Goal: Communication & Community: Answer question/provide support

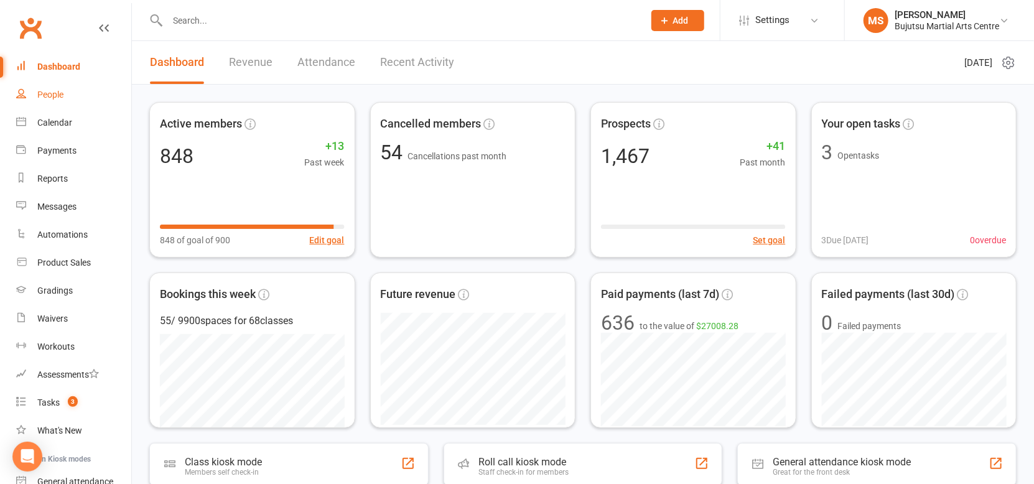
click at [66, 92] on link "People" at bounding box center [73, 95] width 115 height 28
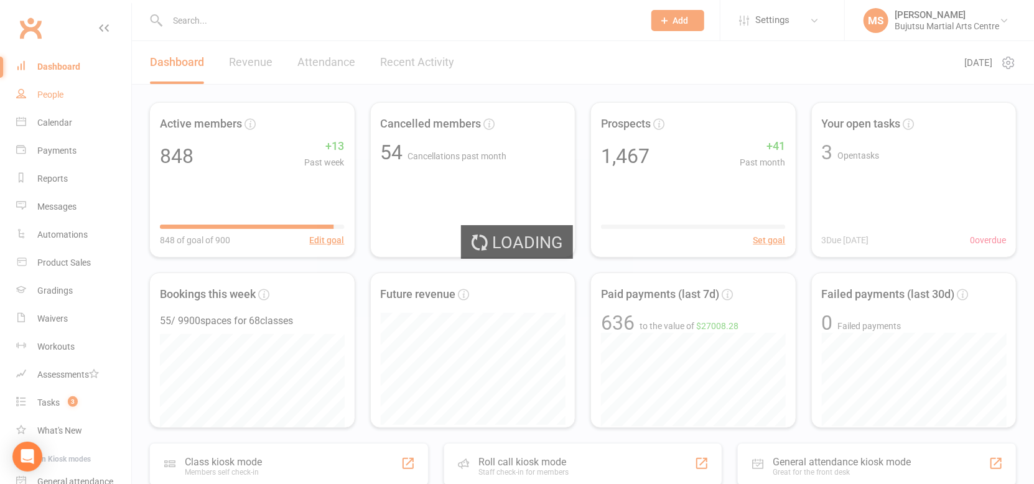
select select "100"
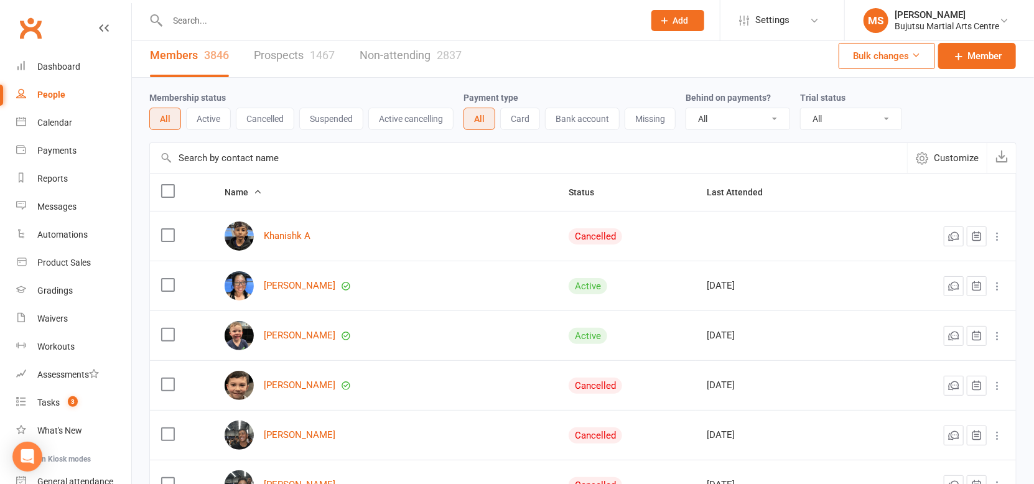
scroll to position [9, 0]
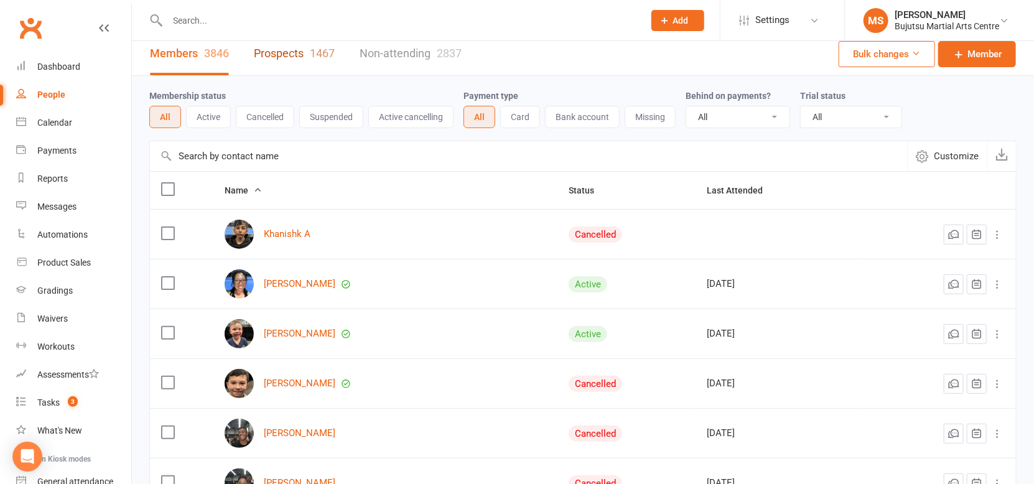
click at [301, 50] on link "Prospects 1467" at bounding box center [294, 53] width 81 height 43
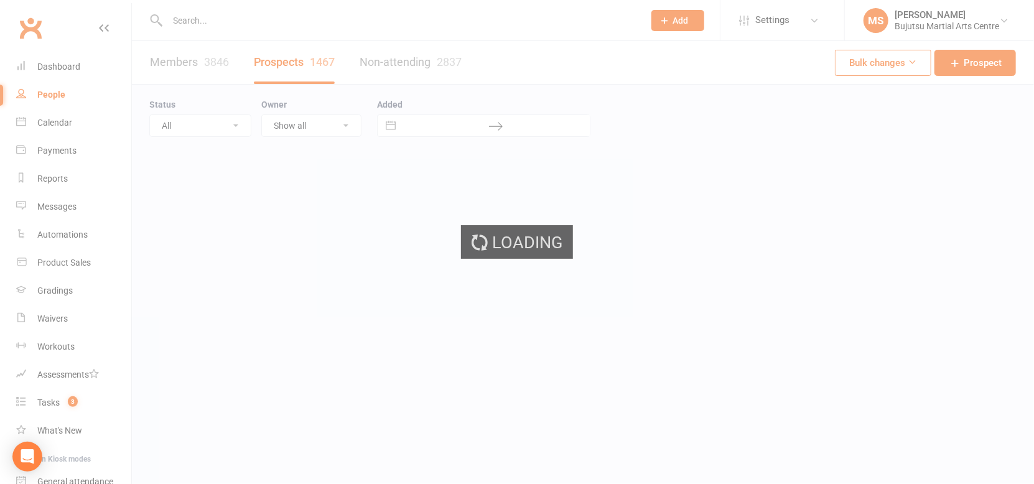
select select "100"
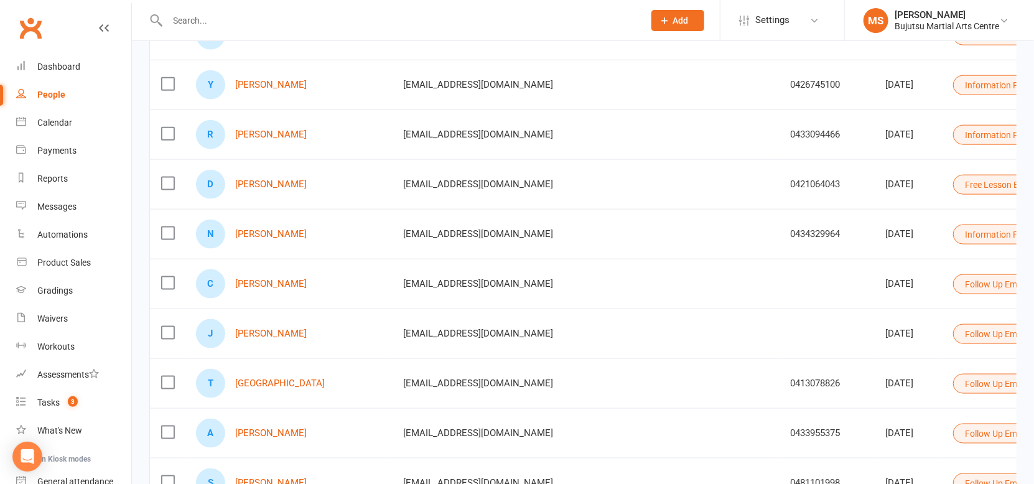
scroll to position [807, 0]
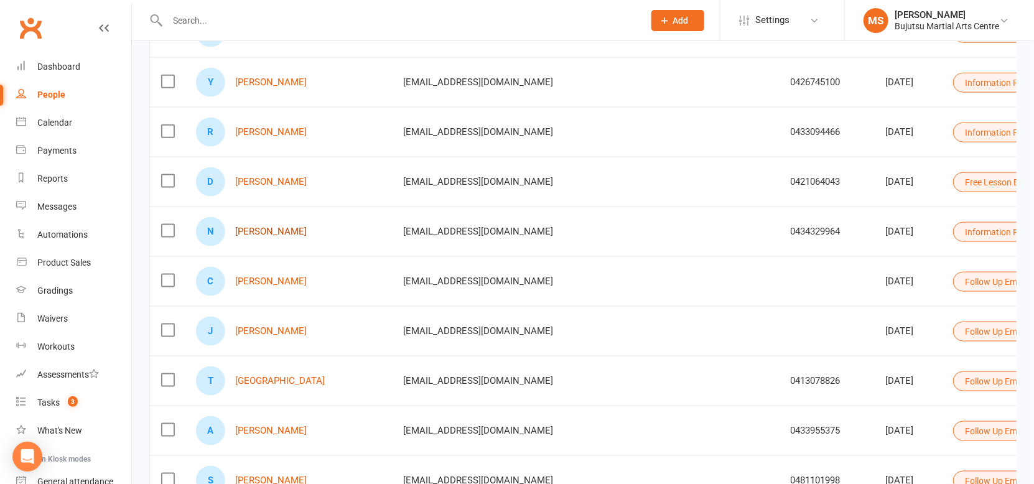
click at [265, 231] on link "[PERSON_NAME]" at bounding box center [271, 231] width 72 height 11
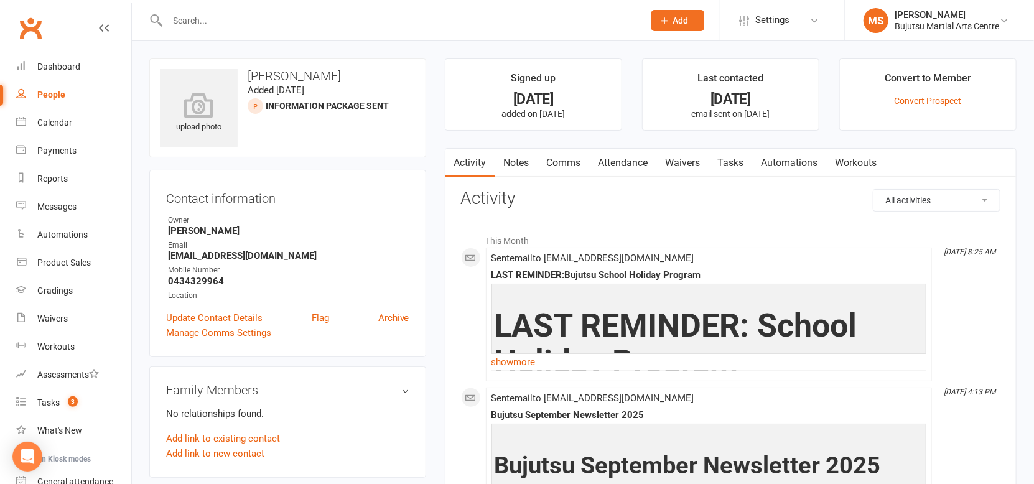
click at [566, 159] on link "Comms" at bounding box center [564, 163] width 52 height 29
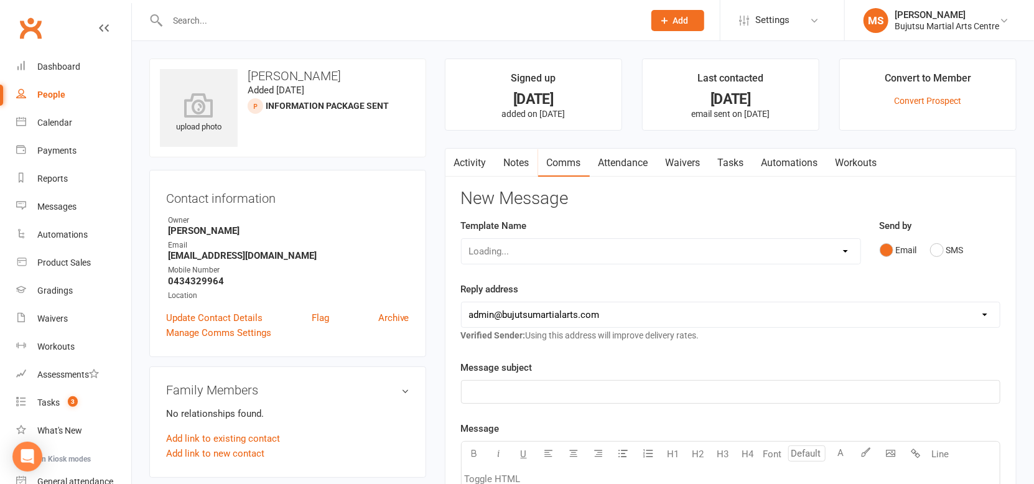
click at [670, 251] on div "Loading..." at bounding box center [661, 251] width 400 height 26
click at [821, 253] on select "Select Template [Email] Buddy Week [Email] Japan Karate Association Grading Adu…" at bounding box center [660, 251] width 399 height 25
select select "41"
click at [461, 239] on select "Select Template [Email] Buddy Week [Email] Japan Karate Association Grading Adu…" at bounding box center [660, 251] width 399 height 25
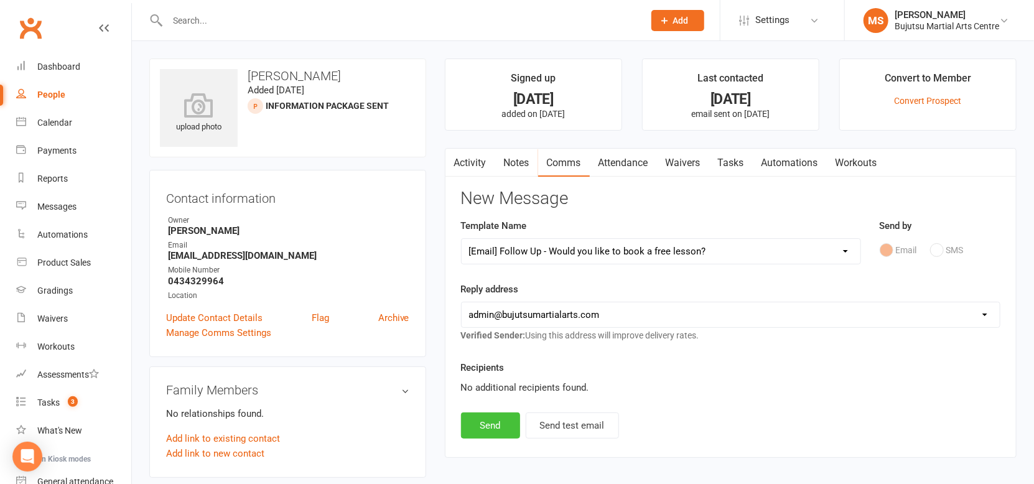
click at [509, 419] on button "Send" at bounding box center [490, 425] width 59 height 26
select select
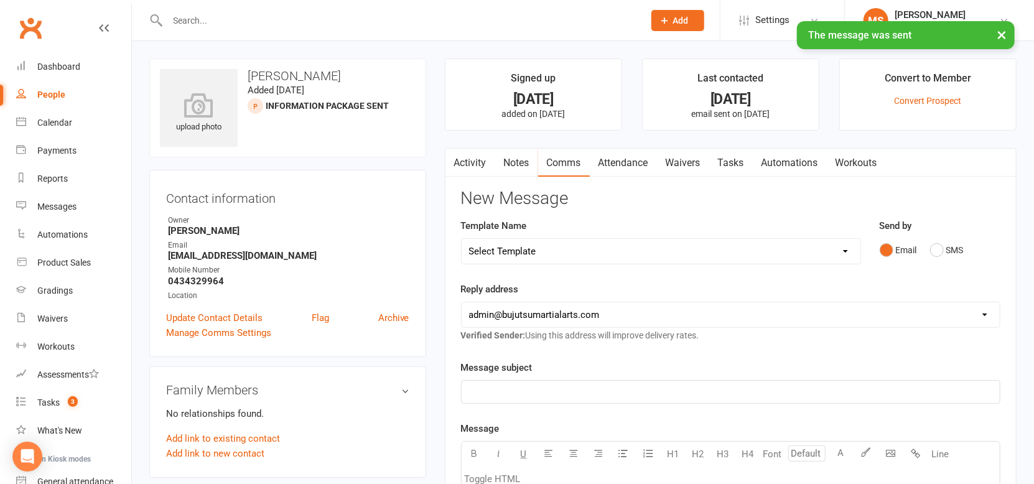
click at [52, 98] on div "People" at bounding box center [51, 95] width 28 height 10
select select "100"
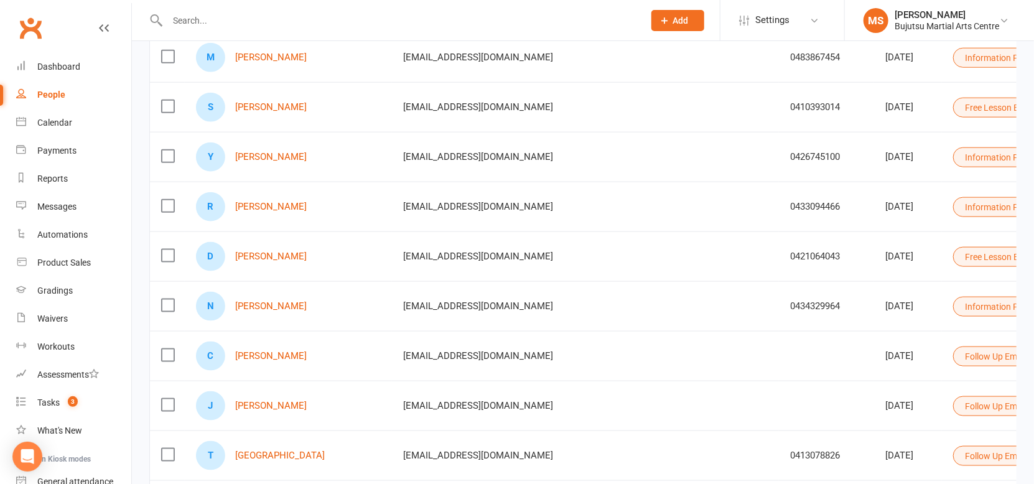
scroll to position [733, 0]
click at [953, 305] on button "Information Package Sent" at bounding box center [1020, 306] width 135 height 20
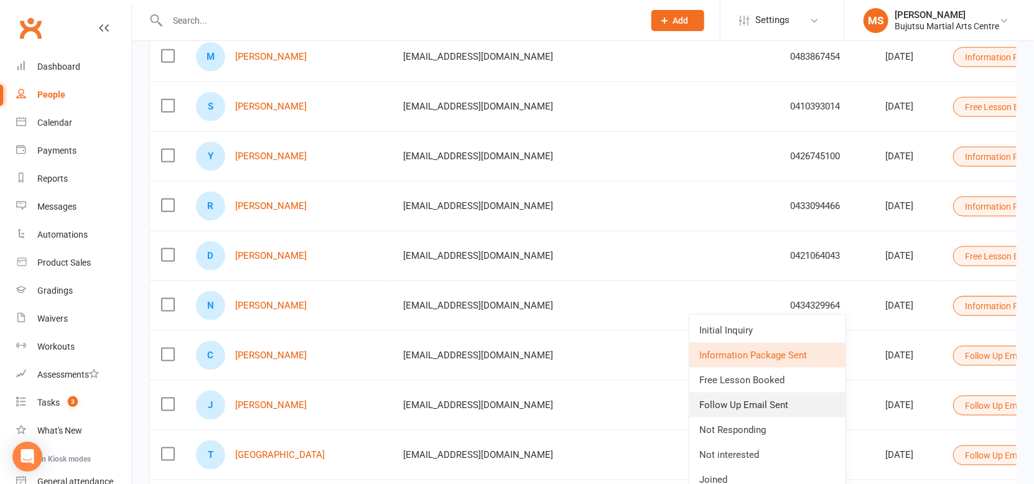
click at [736, 407] on link "Follow Up Email Sent" at bounding box center [767, 404] width 156 height 25
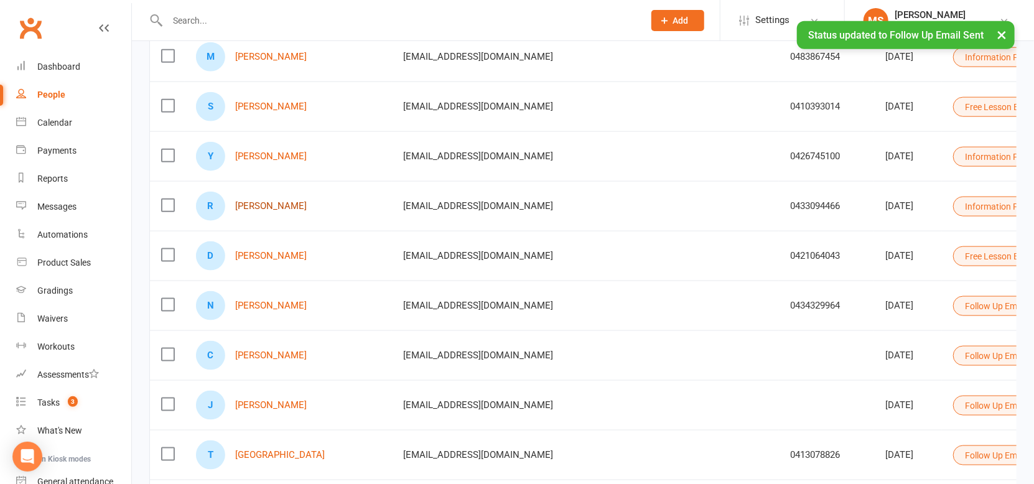
click at [278, 204] on link "[PERSON_NAME]" at bounding box center [271, 206] width 72 height 11
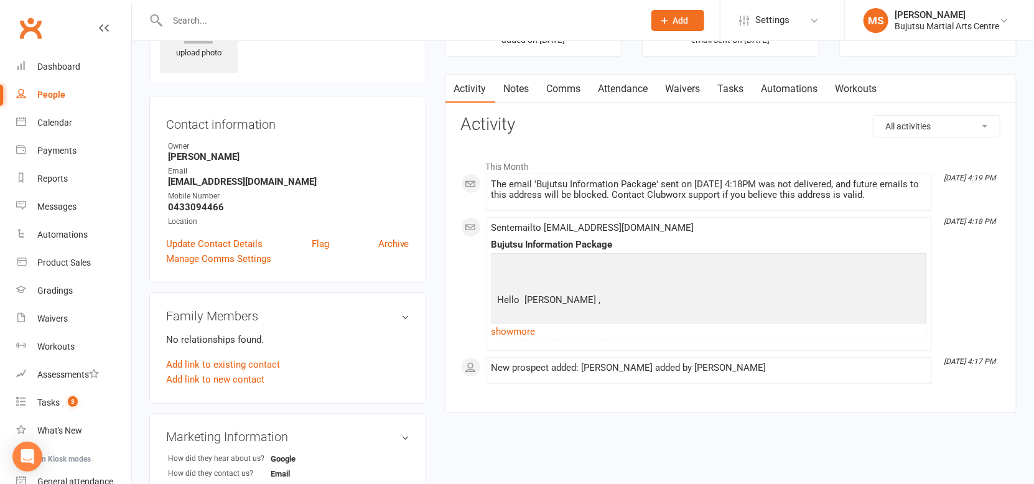
scroll to position [71, 0]
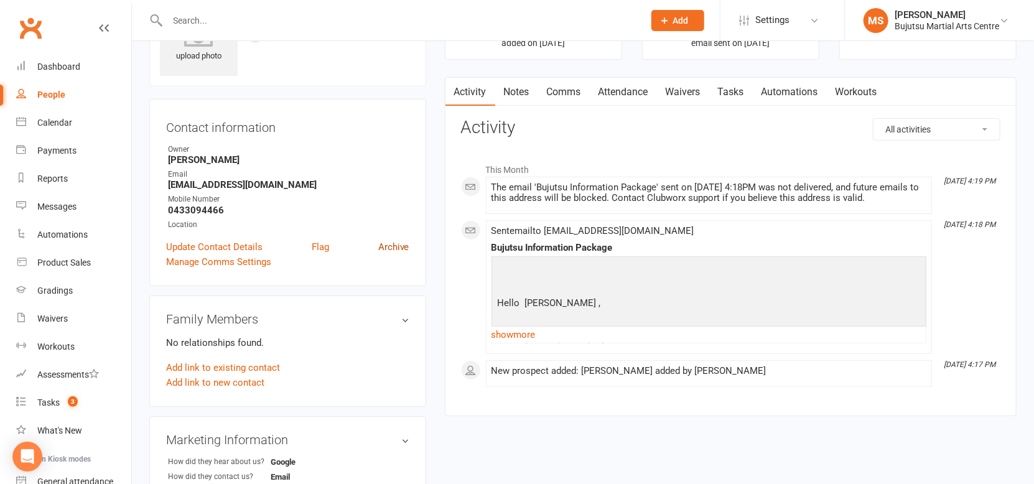
click at [396, 248] on link "Archive" at bounding box center [393, 246] width 31 height 15
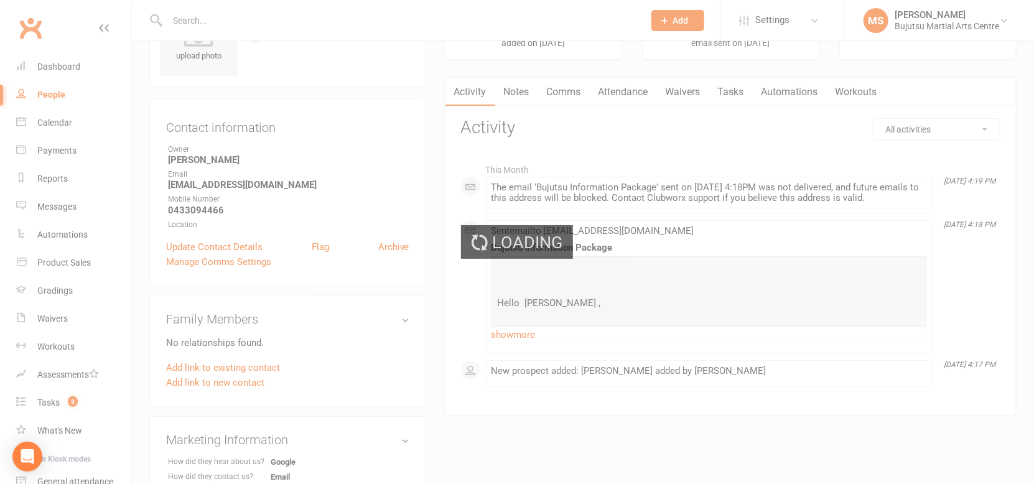
select select "100"
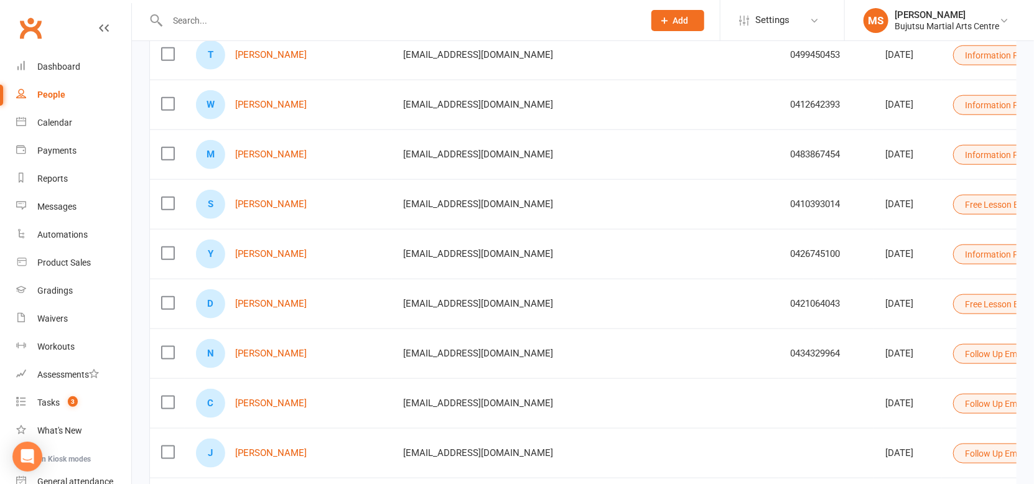
scroll to position [636, 0]
click at [285, 251] on link "[PERSON_NAME]" at bounding box center [271, 253] width 72 height 11
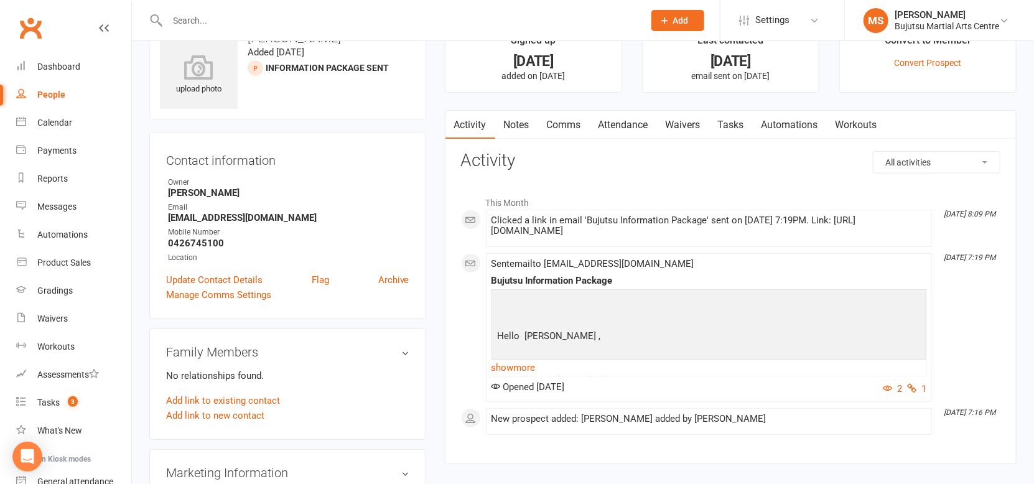
scroll to position [40, 0]
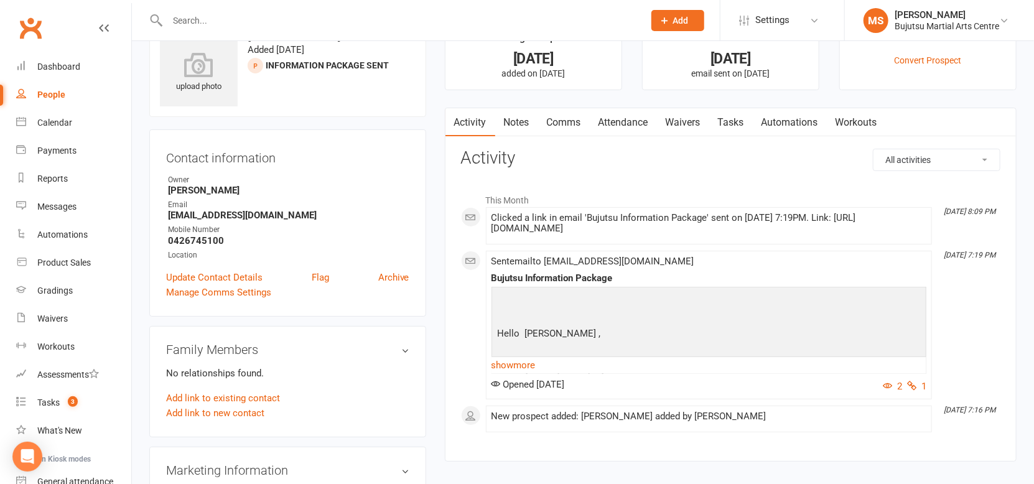
click at [563, 121] on link "Comms" at bounding box center [564, 122] width 52 height 29
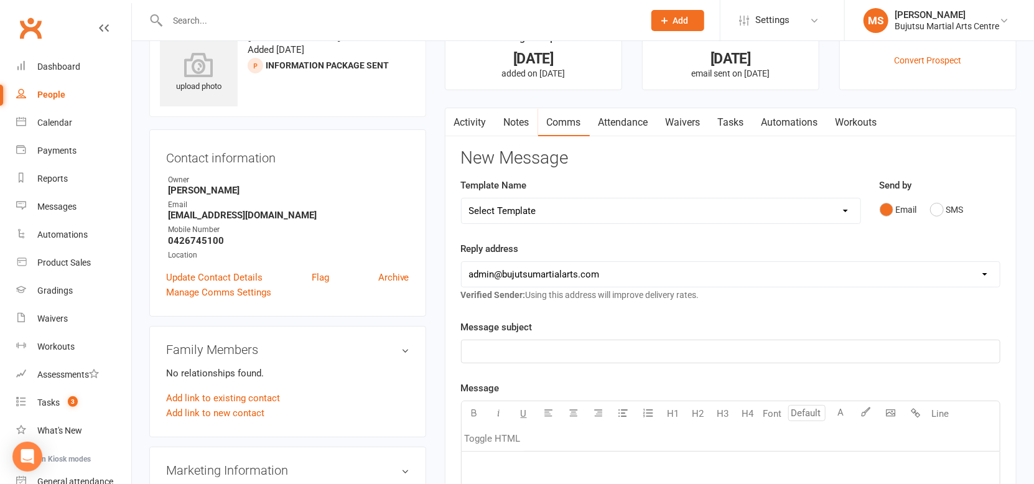
click at [542, 214] on select "Select Template [Email] Buddy Week [Email] Japan Karate Association Grading Adu…" at bounding box center [660, 210] width 399 height 25
select select "41"
click at [461, 198] on select "Select Template [Email] Buddy Week [Email] Japan Karate Association Grading Adu…" at bounding box center [660, 210] width 399 height 25
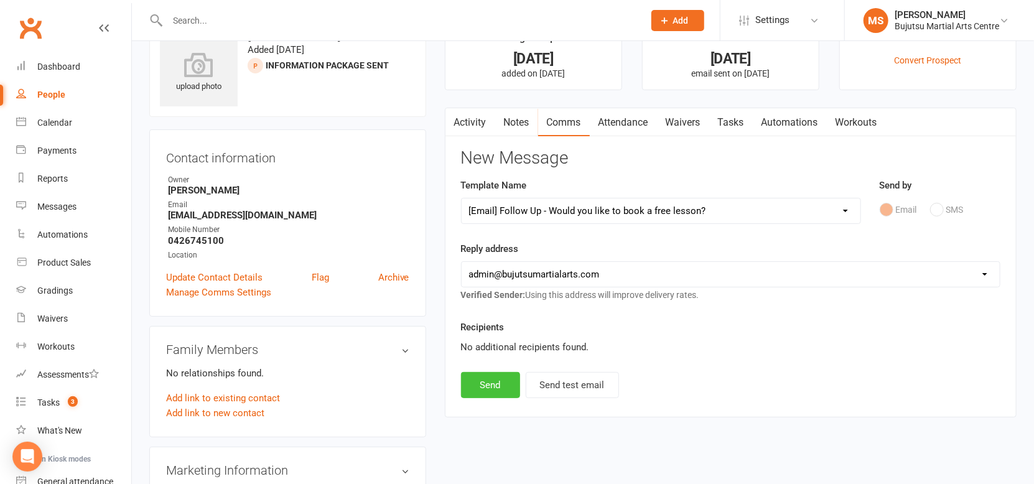
click at [502, 391] on button "Send" at bounding box center [490, 385] width 59 height 26
select select
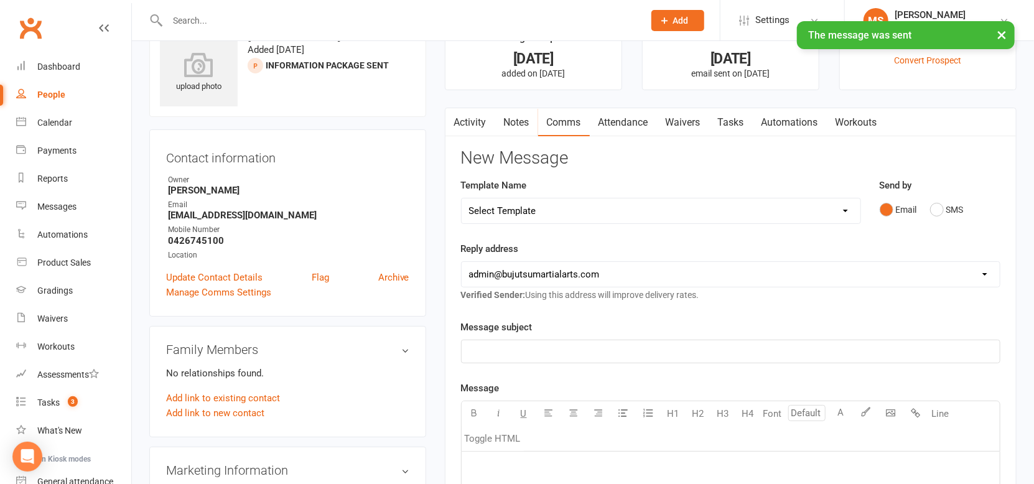
click at [473, 121] on link "Activity" at bounding box center [470, 122] width 50 height 29
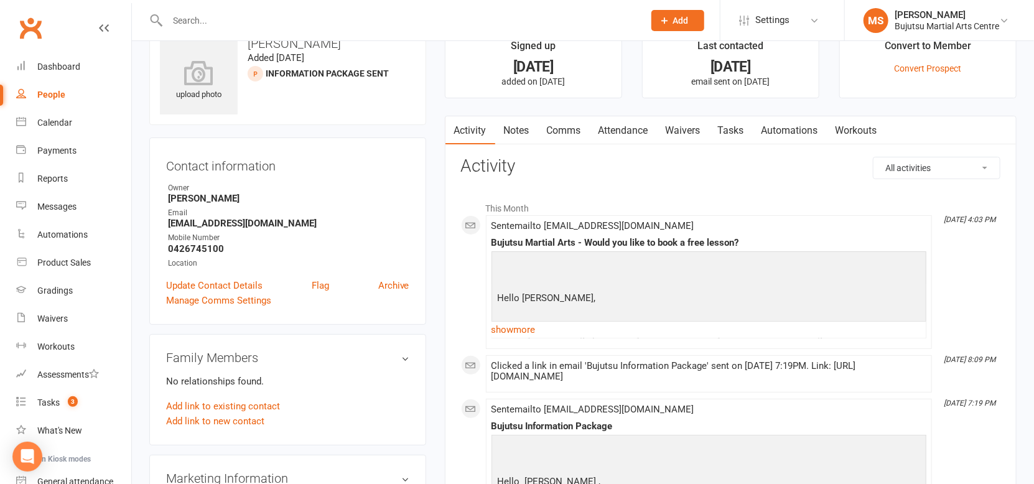
scroll to position [37, 0]
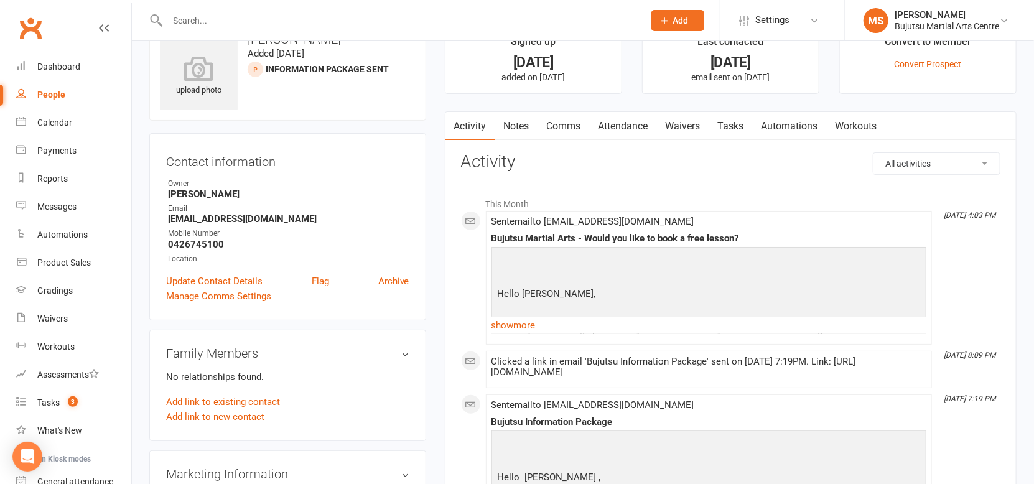
click at [55, 95] on div "People" at bounding box center [51, 95] width 28 height 10
select select "100"
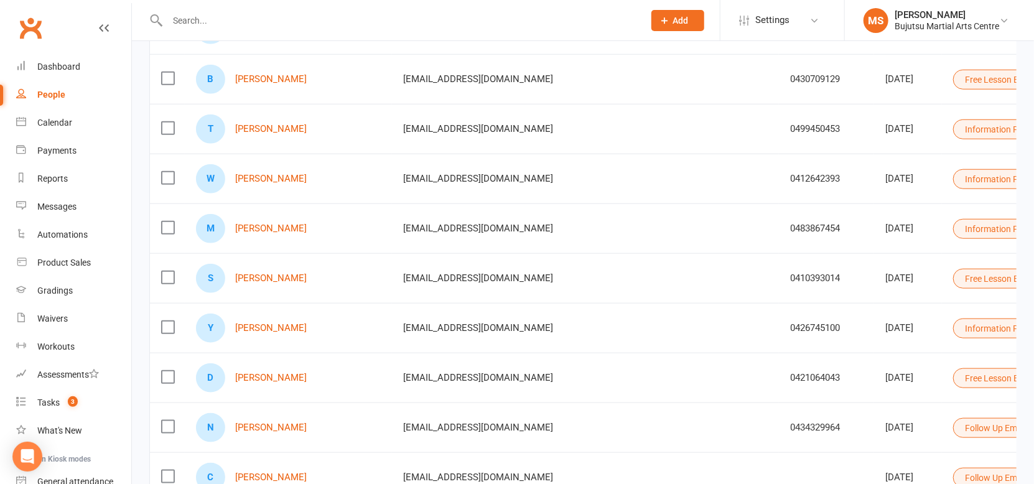
scroll to position [570, 0]
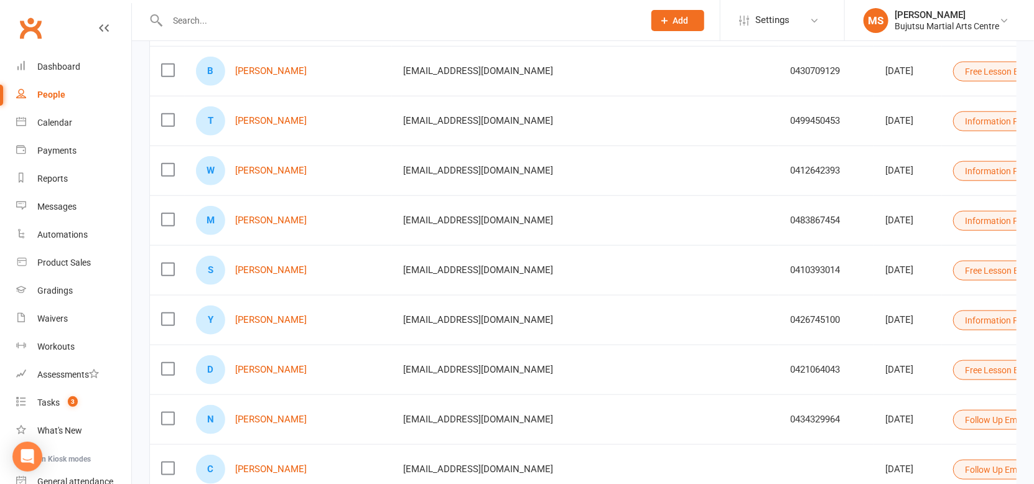
click at [953, 320] on button "Information Package Sent" at bounding box center [1020, 320] width 135 height 20
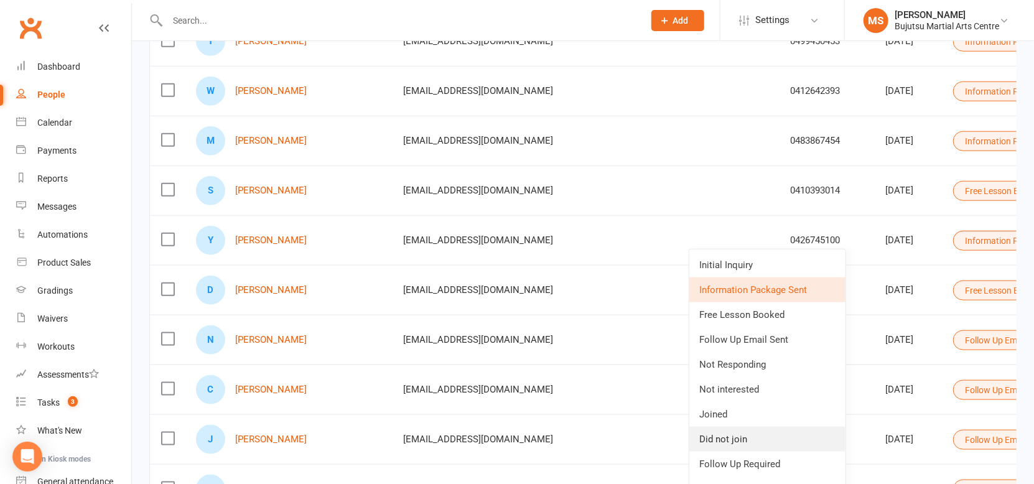
scroll to position [642, 0]
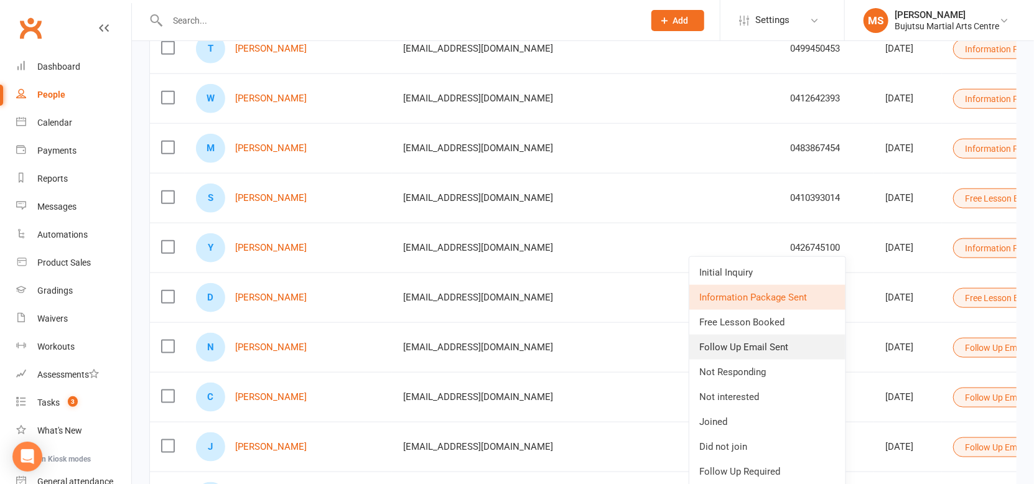
click at [731, 343] on link "Follow Up Email Sent" at bounding box center [767, 347] width 156 height 25
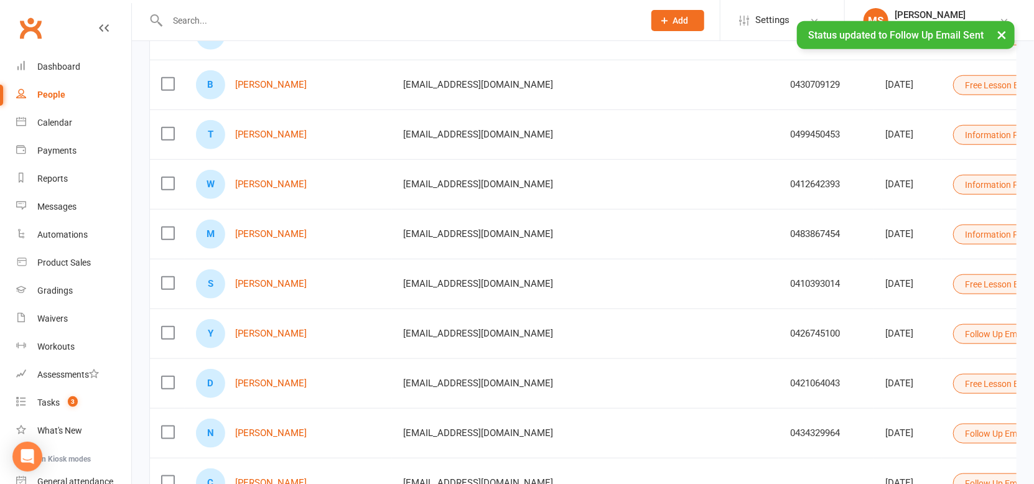
scroll to position [552, 0]
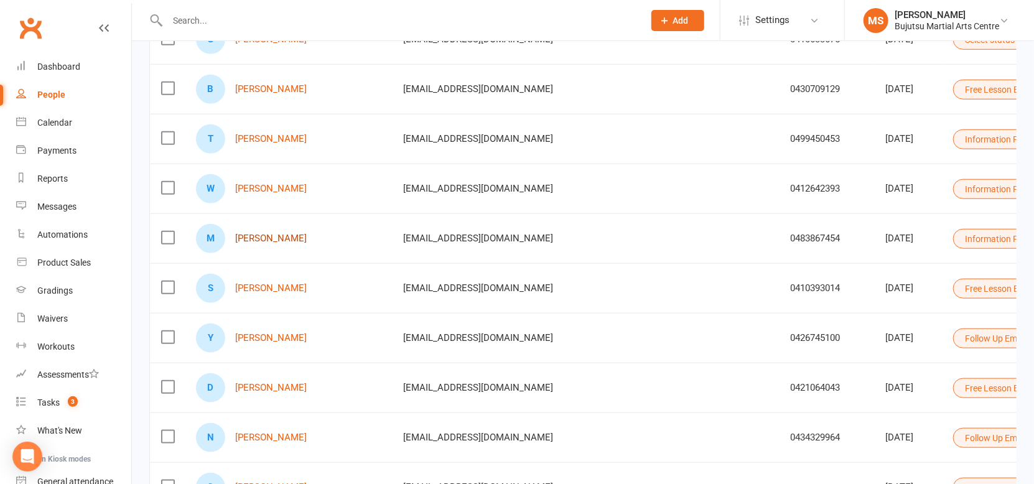
click at [274, 233] on link "[PERSON_NAME]" at bounding box center [271, 238] width 72 height 11
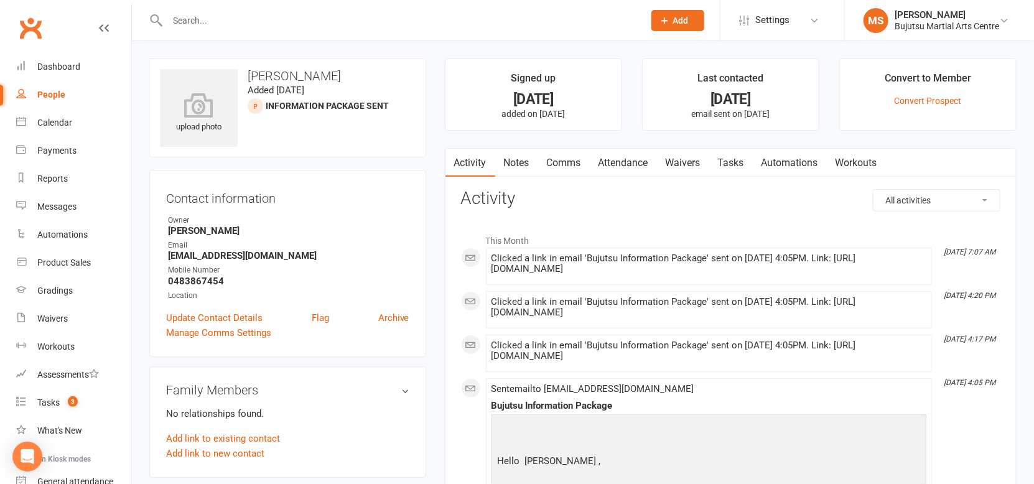
click at [564, 163] on link "Comms" at bounding box center [564, 163] width 52 height 29
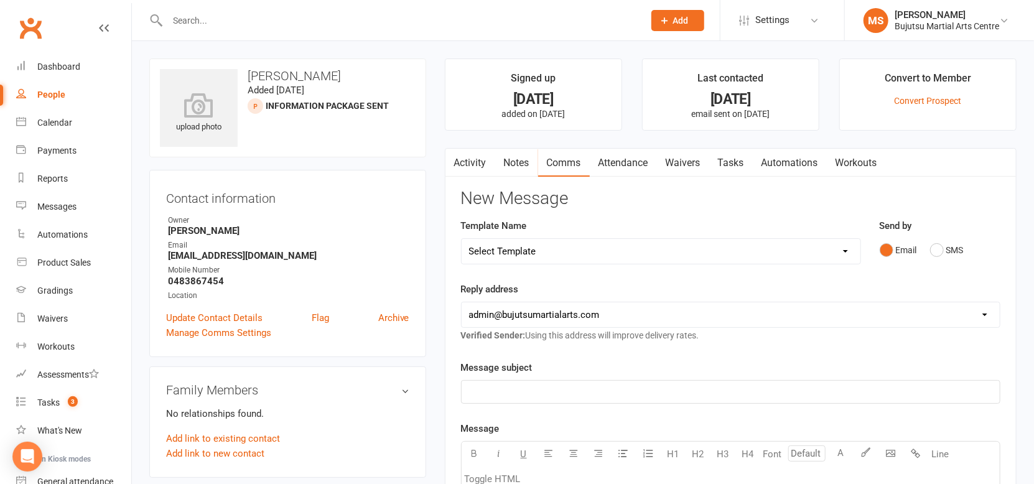
click at [569, 241] on select "Select Template [Email] Buddy Week [Email] Japan Karate Association Grading Adu…" at bounding box center [660, 251] width 399 height 25
click at [461, 239] on select "Select Template [Email] Buddy Week [Email] Japan Karate Association Grading Adu…" at bounding box center [660, 251] width 399 height 25
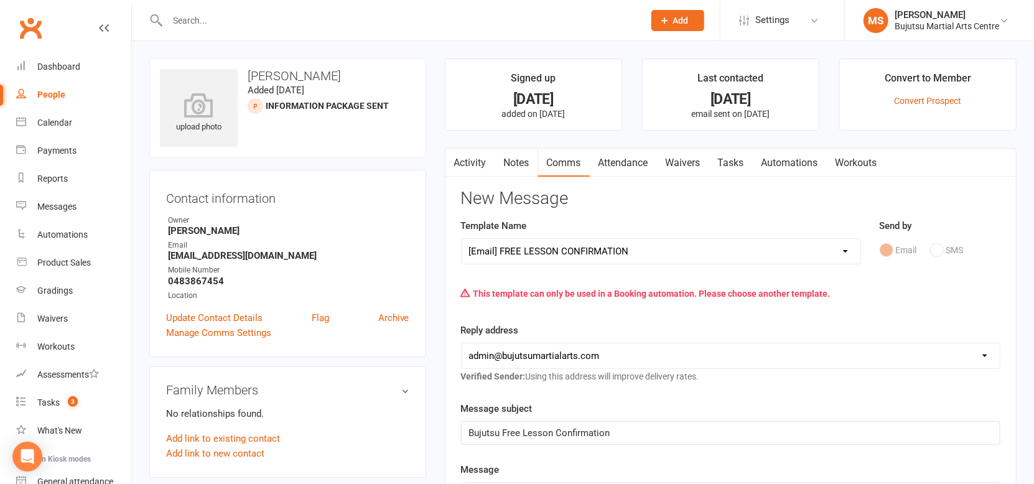
click at [626, 249] on select "Select Template [Email] Buddy Week [Email] Japan Karate Association Grading Adu…" at bounding box center [660, 251] width 399 height 25
select select "41"
click at [461, 239] on select "Select Template [Email] Buddy Week [Email] Japan Karate Association Grading Adu…" at bounding box center [660, 251] width 399 height 25
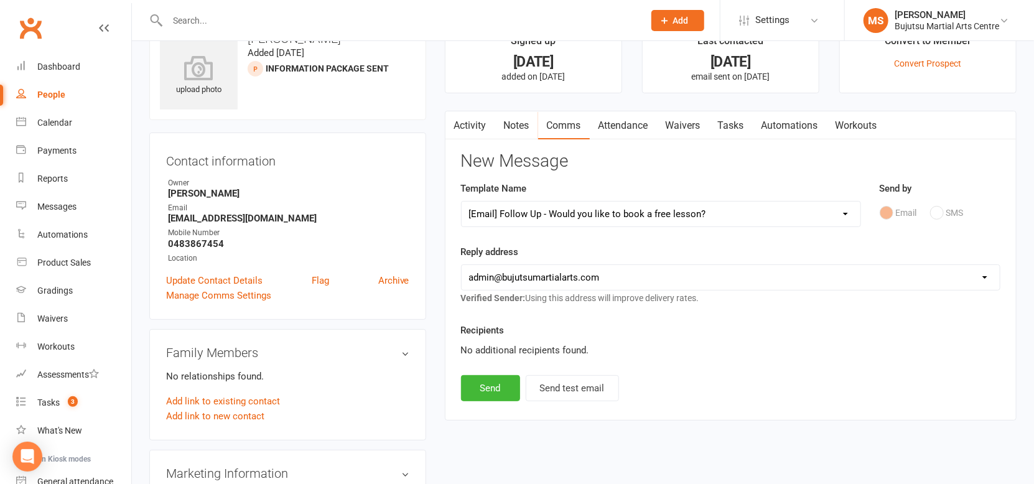
scroll to position [74, 0]
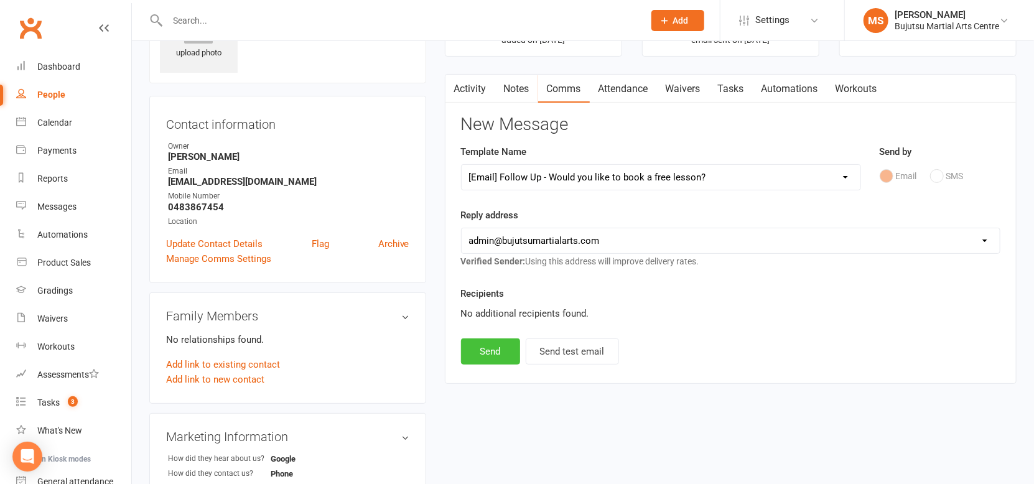
click at [488, 349] on button "Send" at bounding box center [490, 351] width 59 height 26
select select
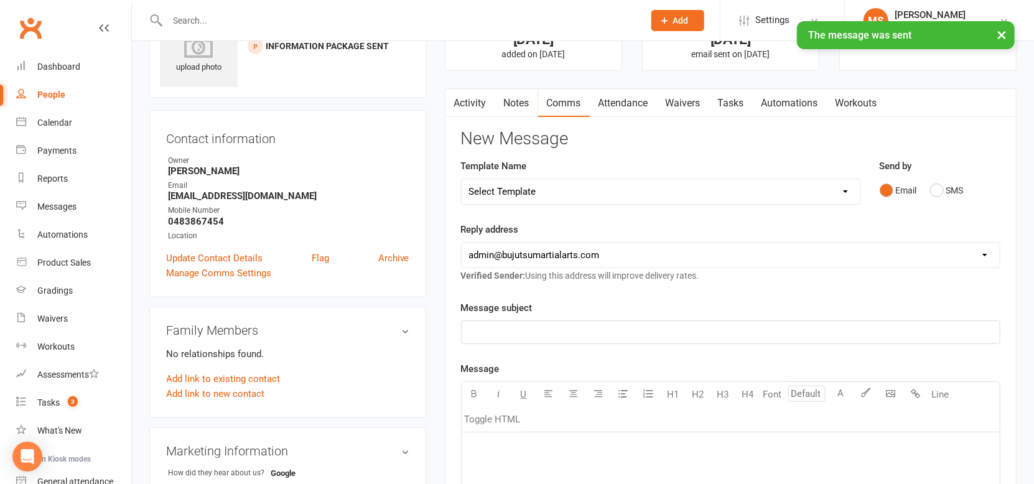
scroll to position [0, 0]
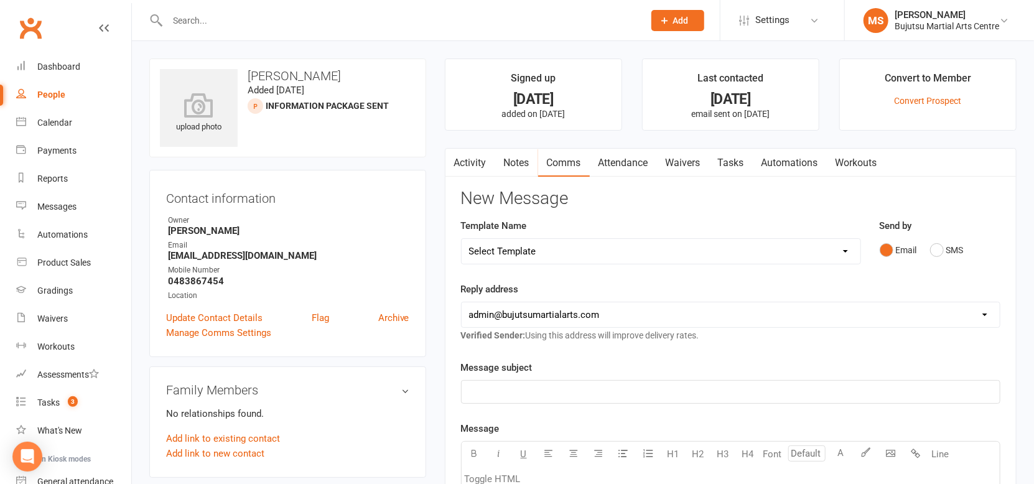
click at [43, 94] on div "People" at bounding box center [51, 95] width 28 height 10
select select "100"
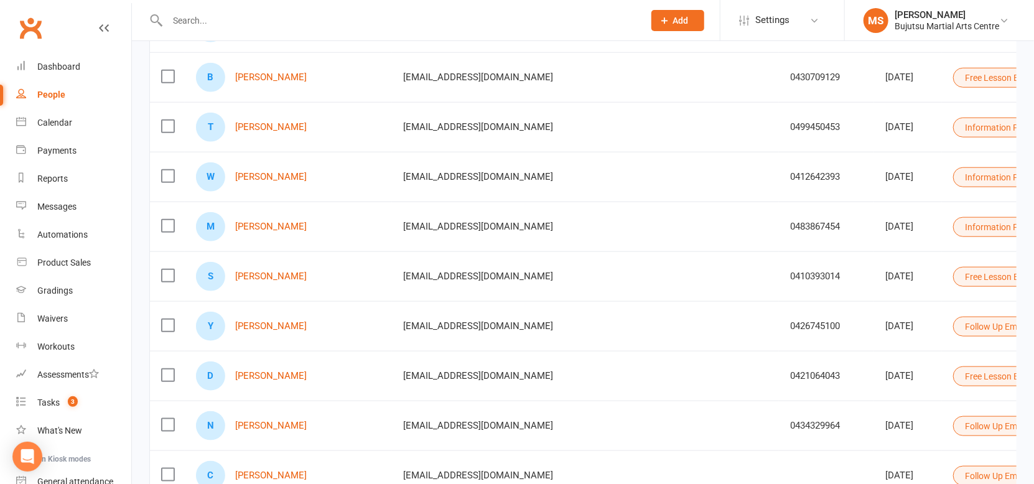
scroll to position [566, 0]
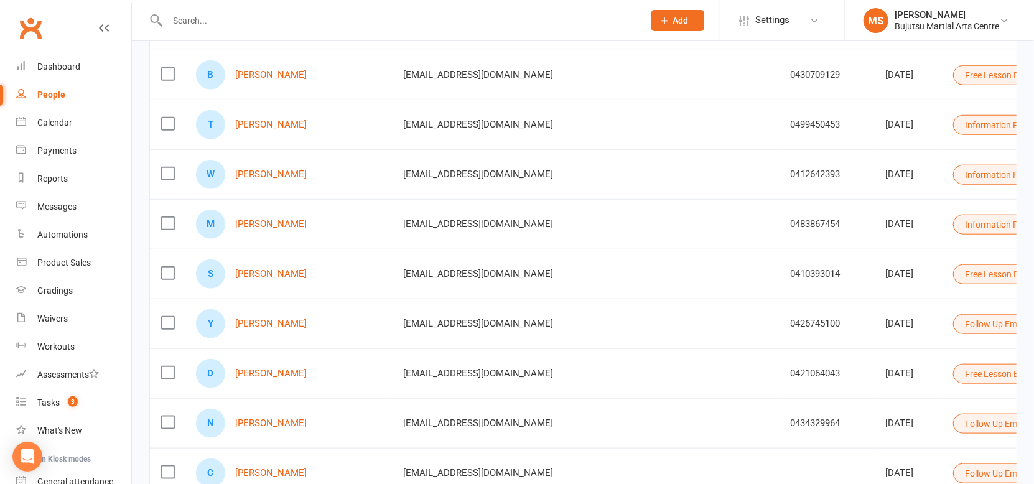
click at [953, 222] on button "Information Package Sent" at bounding box center [1020, 225] width 135 height 20
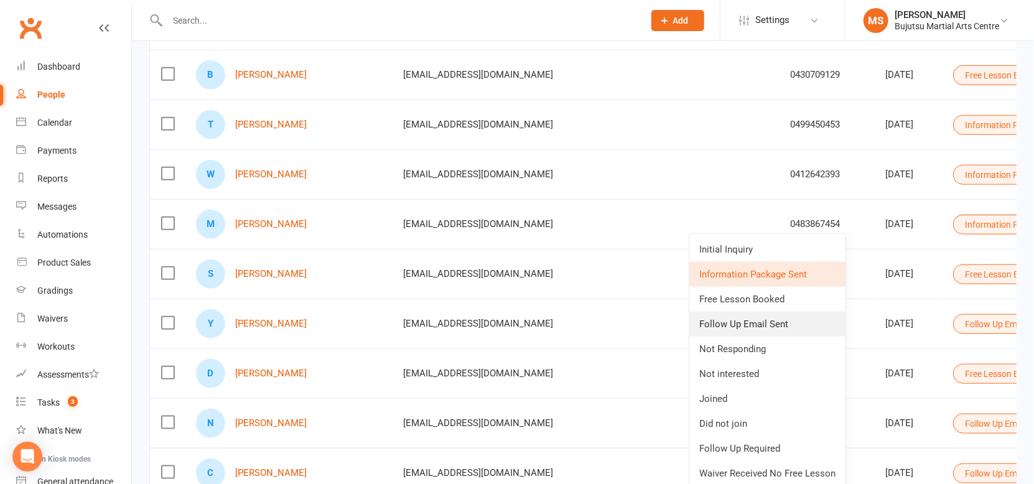
scroll to position [560, 0]
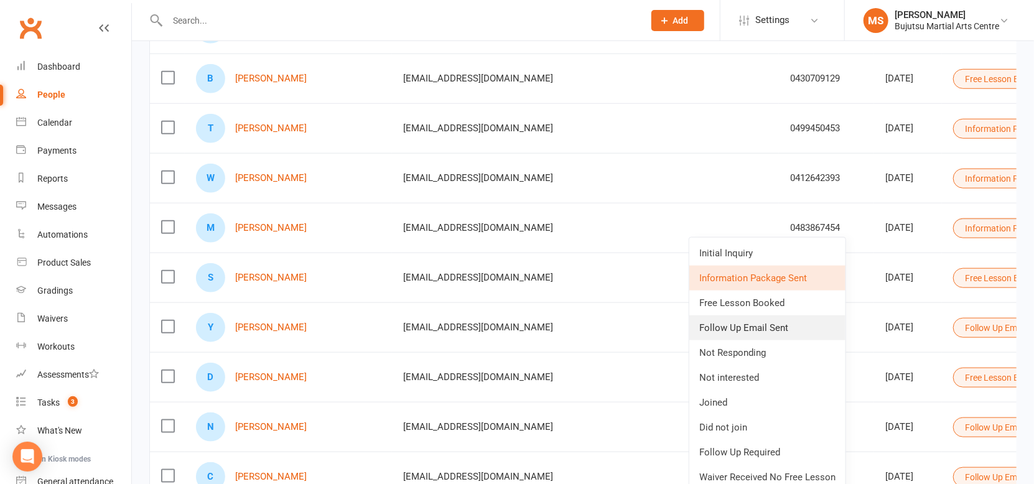
click at [738, 324] on link "Follow Up Email Sent" at bounding box center [767, 327] width 156 height 25
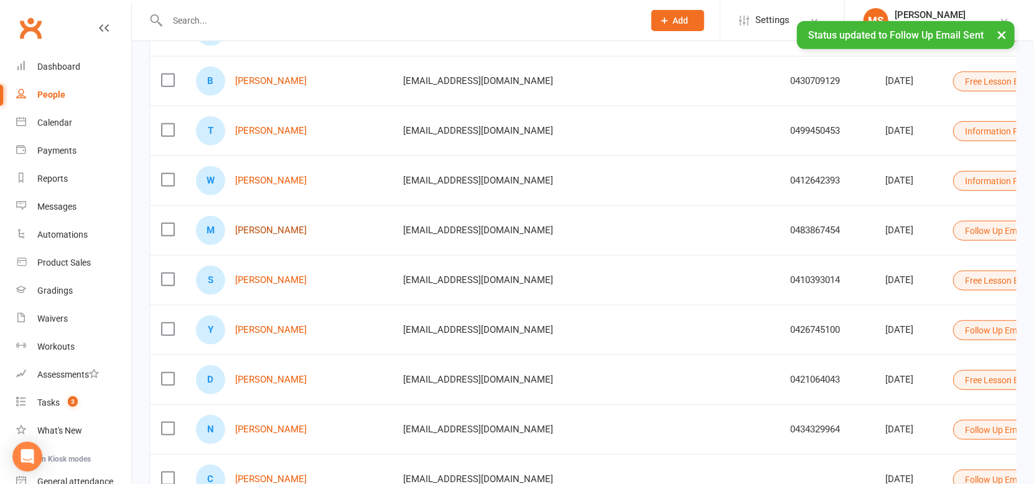
click at [274, 226] on div "M [PERSON_NAME]" at bounding box center [288, 230] width 185 height 29
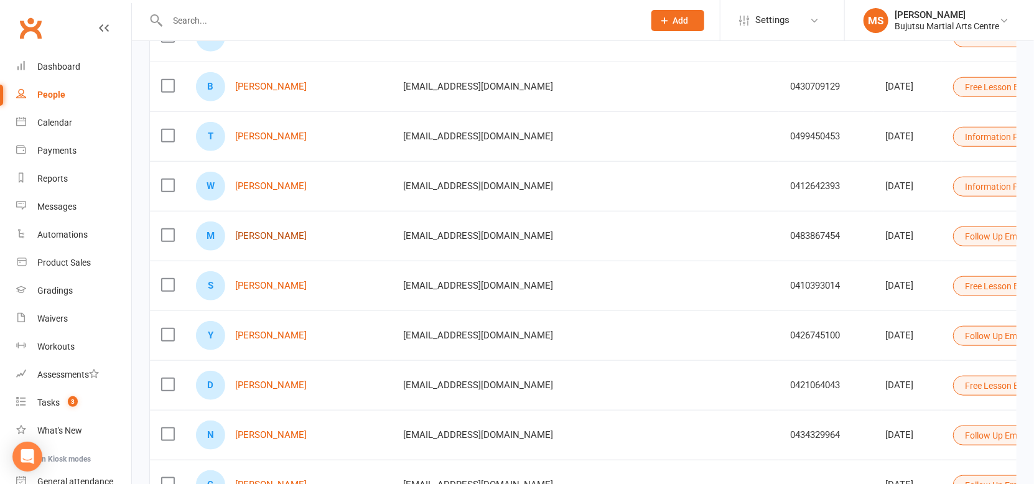
click at [271, 235] on link "[PERSON_NAME]" at bounding box center [271, 236] width 72 height 11
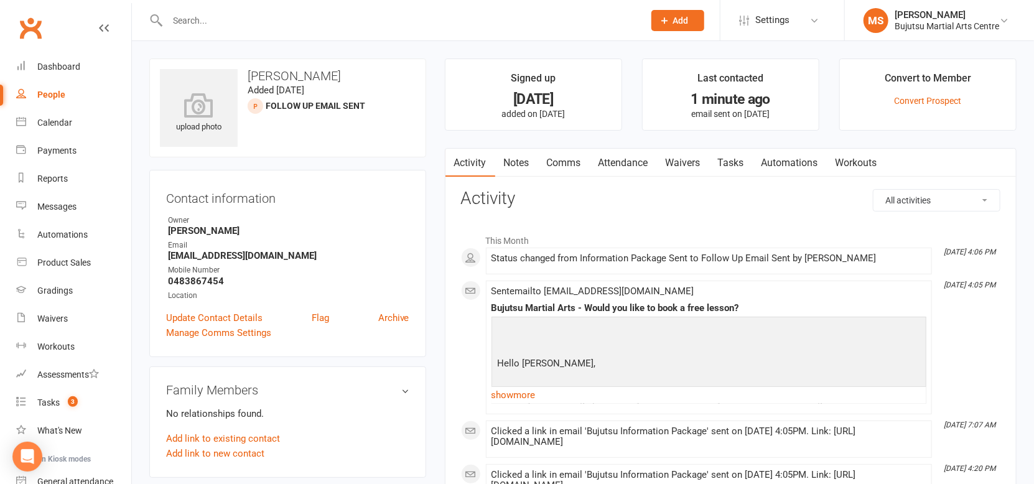
click at [432, 266] on div "upload photo [PERSON_NAME] Added [DATE] Follow Up Email Sent prospect Contact i…" at bounding box center [287, 477] width 295 height 838
click at [54, 92] on div "People" at bounding box center [51, 95] width 28 height 10
select select "100"
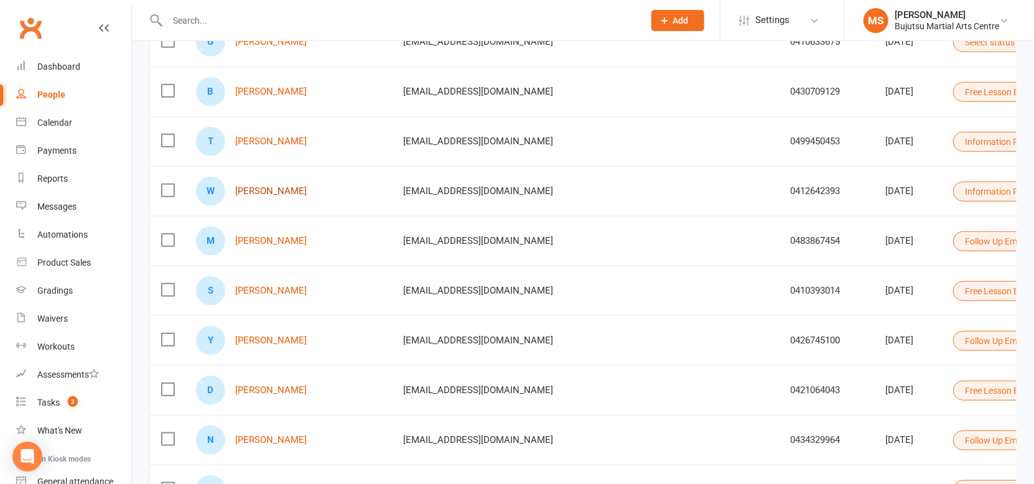
scroll to position [550, 0]
click at [266, 190] on link "[PERSON_NAME]" at bounding box center [271, 190] width 72 height 11
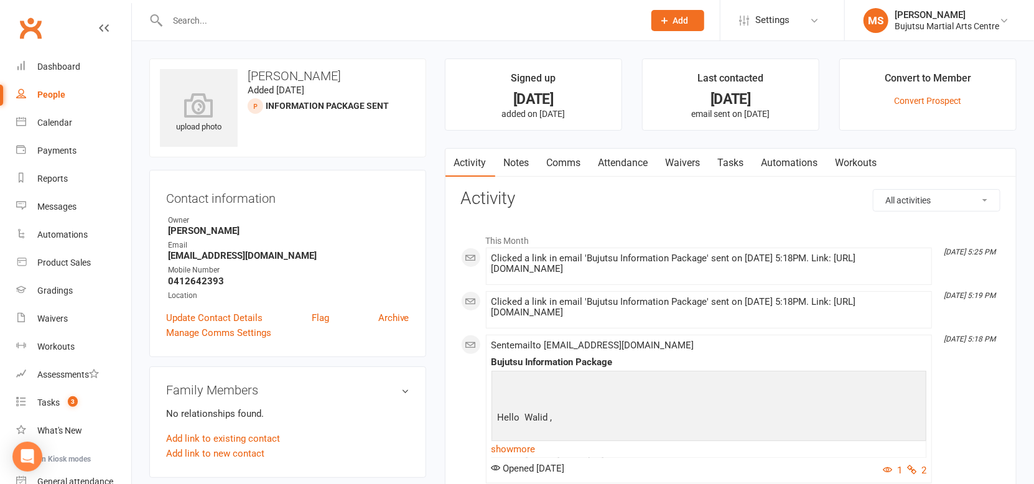
click at [567, 162] on link "Comms" at bounding box center [564, 163] width 52 height 29
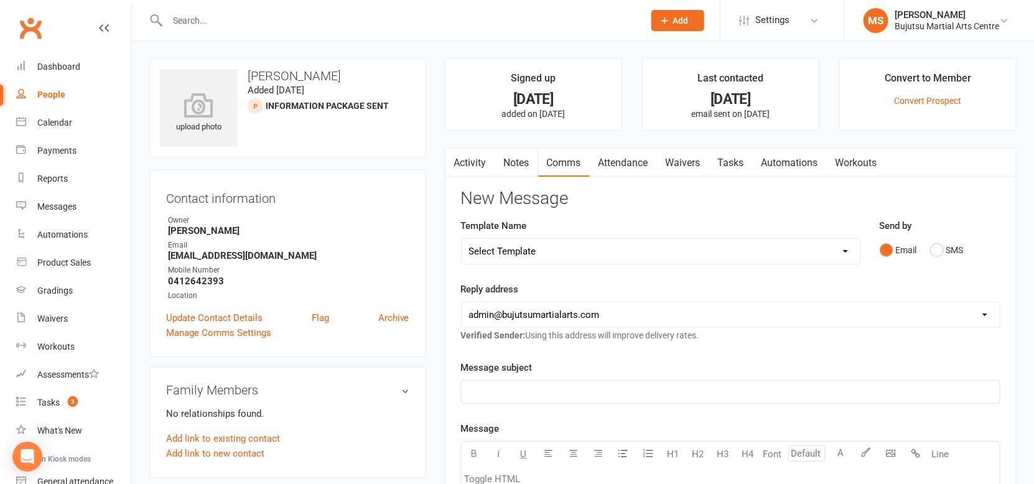
click at [573, 253] on select "Select Template [Email] Buddy Week [Email] Japan Karate Association Grading Adu…" at bounding box center [660, 251] width 399 height 25
select select "41"
click at [461, 239] on select "Select Template [Email] Buddy Week [Email] Japan Karate Association Grading Adu…" at bounding box center [660, 251] width 399 height 25
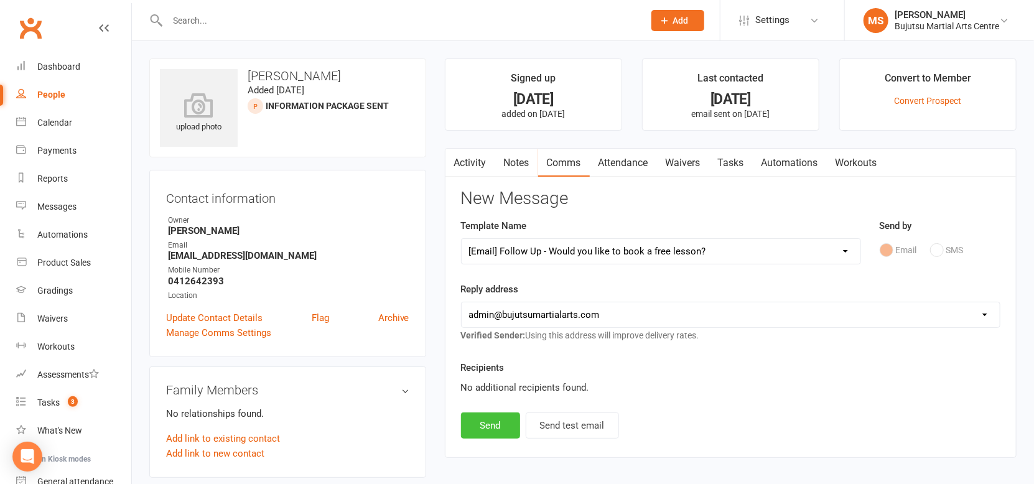
click at [504, 427] on button "Send" at bounding box center [490, 425] width 59 height 26
select select
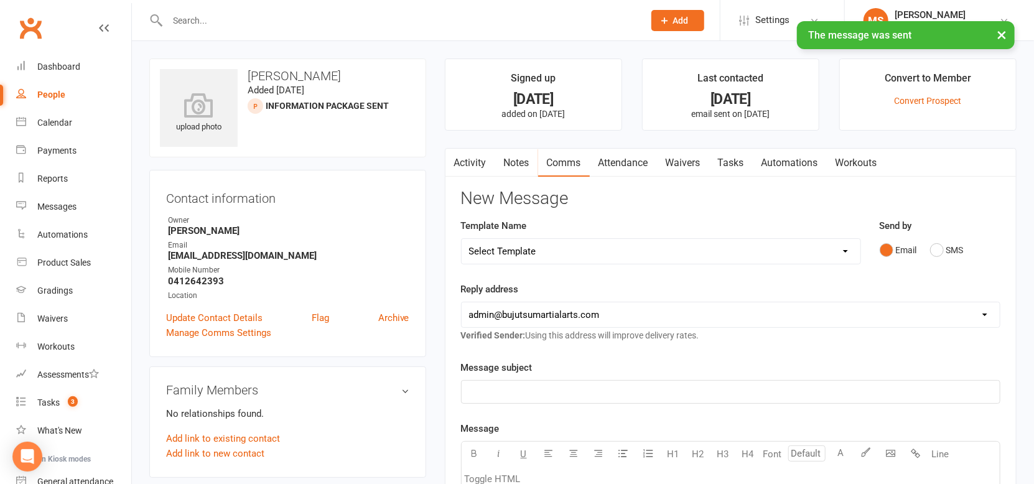
click at [58, 94] on div "People" at bounding box center [51, 95] width 28 height 10
select select "100"
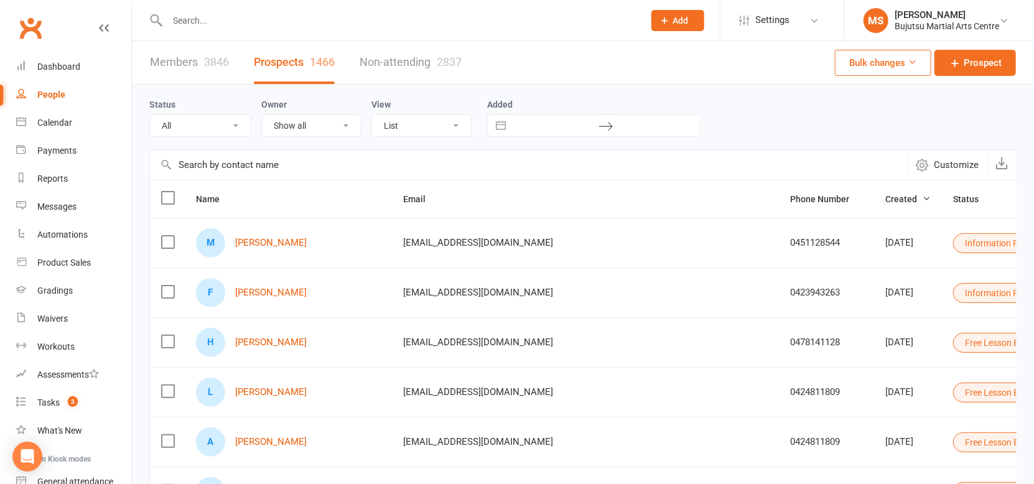
click at [284, 65] on link "Prospects 1466" at bounding box center [294, 62] width 81 height 43
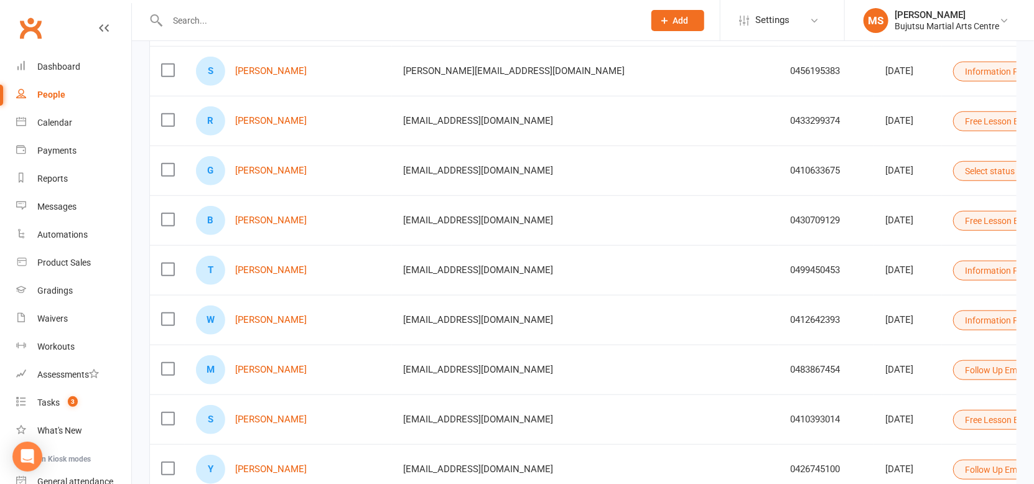
scroll to position [455, 0]
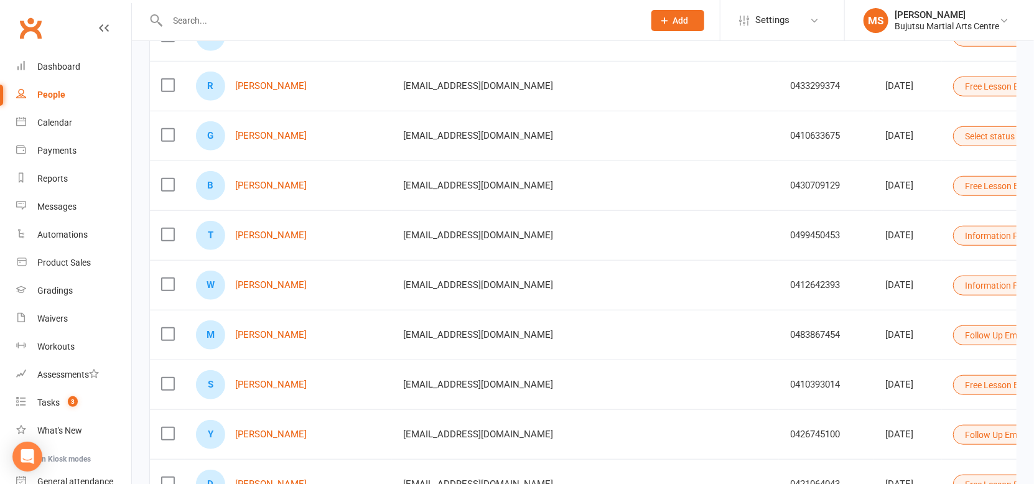
click at [953, 287] on button "Information Package Sent" at bounding box center [1020, 285] width 135 height 20
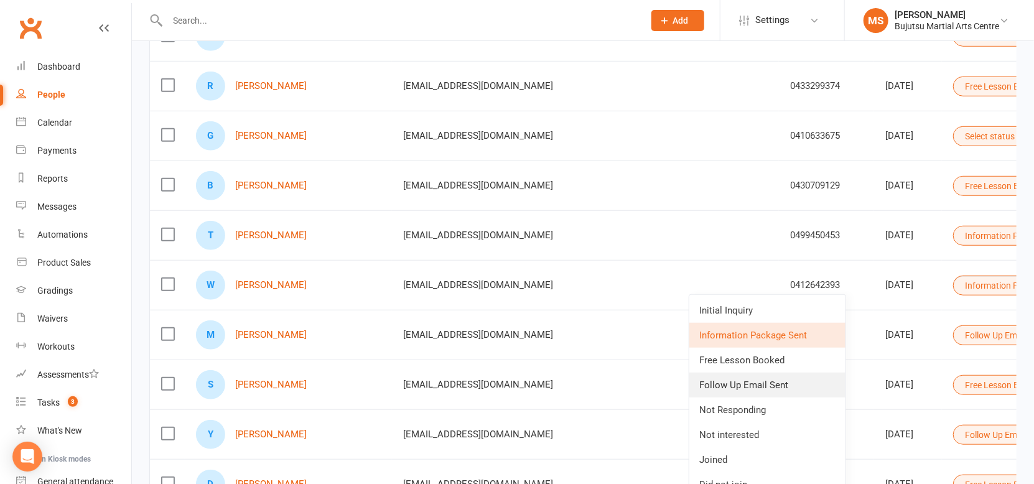
scroll to position [451, 0]
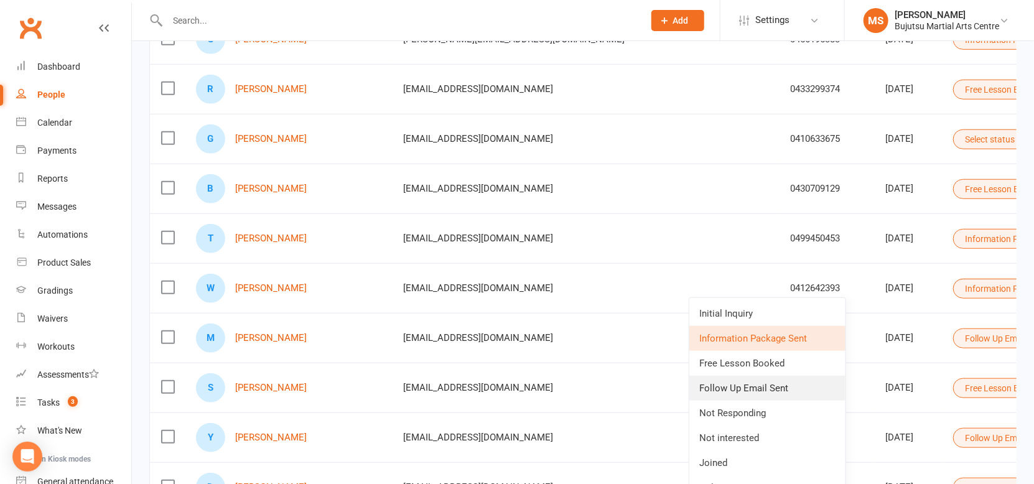
click at [770, 381] on link "Follow Up Email Sent" at bounding box center [767, 388] width 156 height 25
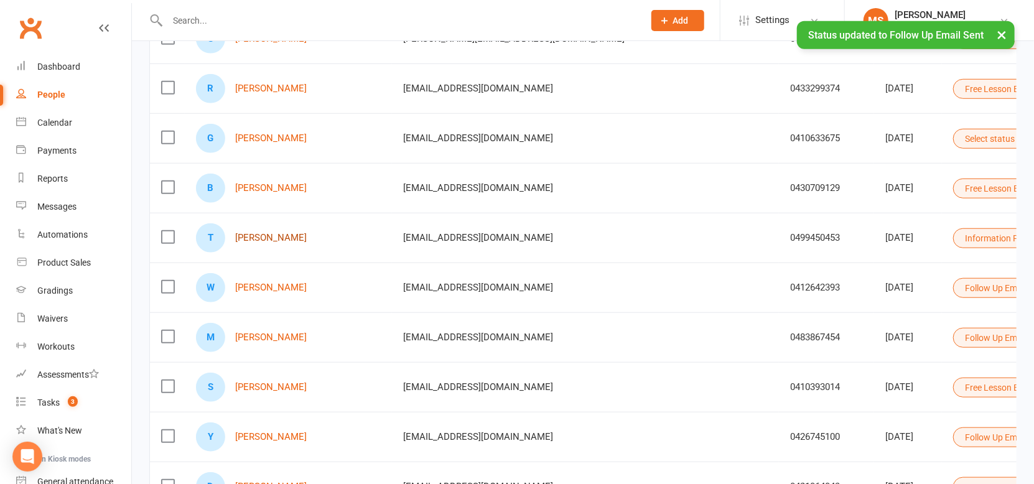
click at [282, 238] on link "[PERSON_NAME]" at bounding box center [271, 238] width 72 height 11
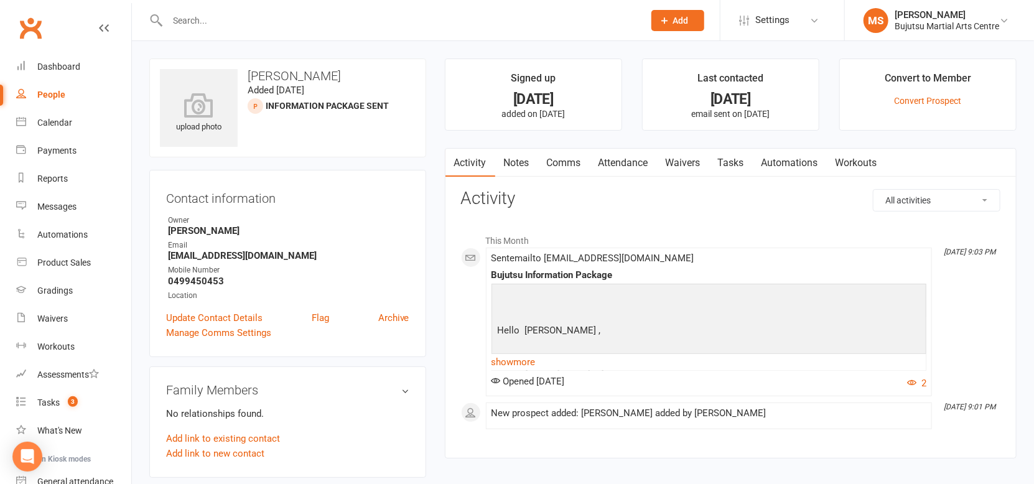
click at [570, 162] on link "Comms" at bounding box center [564, 163] width 52 height 29
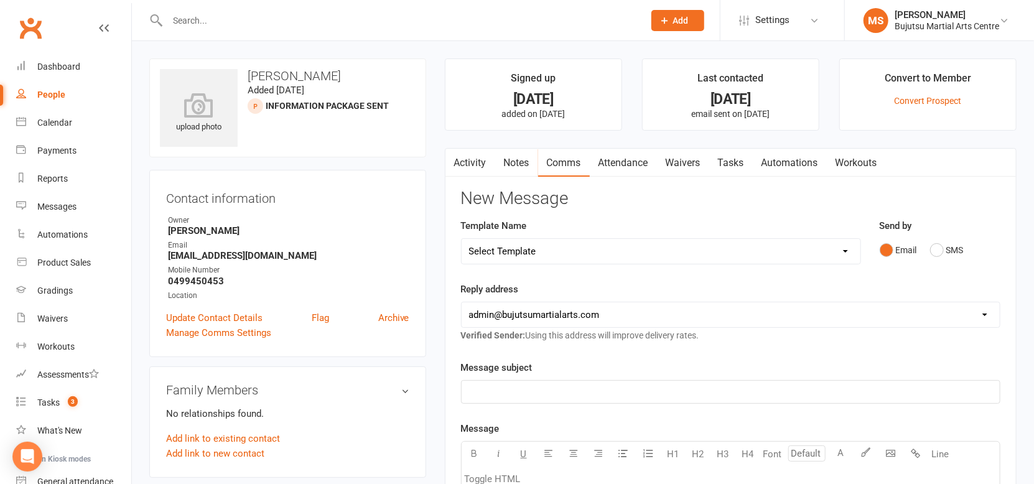
click at [552, 256] on select "Select Template [Email] Buddy Week [Email] Japan Karate Association Grading Adu…" at bounding box center [660, 251] width 399 height 25
select select "41"
click at [461, 239] on select "Select Template [Email] Buddy Week [Email] Japan Karate Association Grading Adu…" at bounding box center [660, 251] width 399 height 25
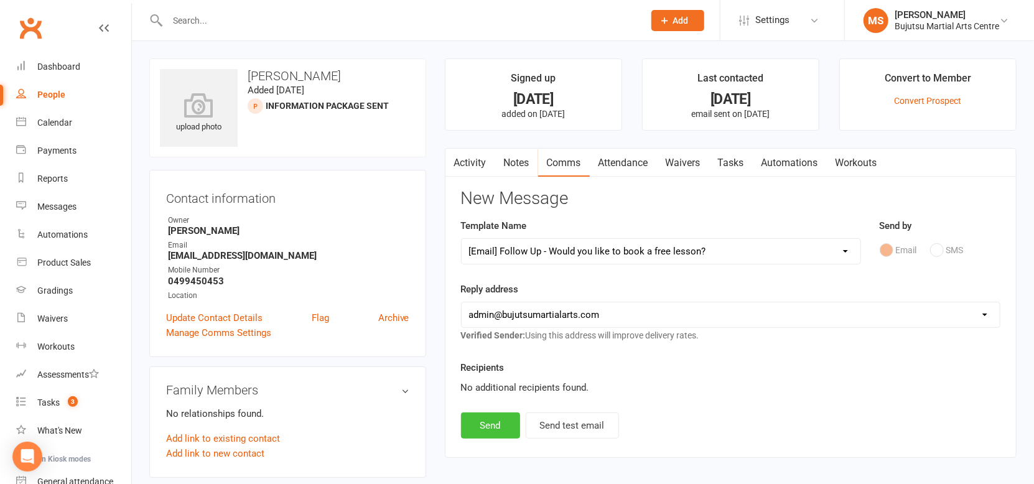
click at [497, 430] on button "Send" at bounding box center [490, 425] width 59 height 26
select select
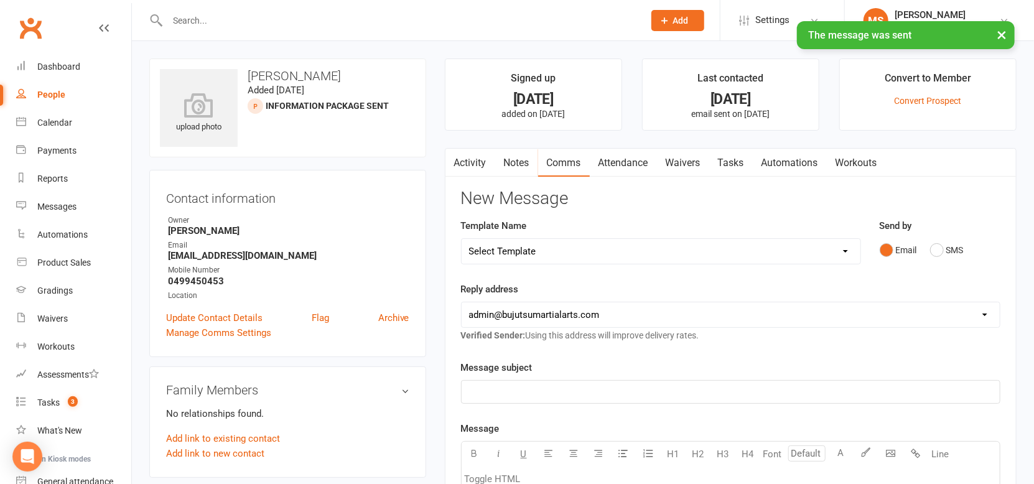
click at [57, 95] on div "People" at bounding box center [51, 95] width 28 height 10
select select "100"
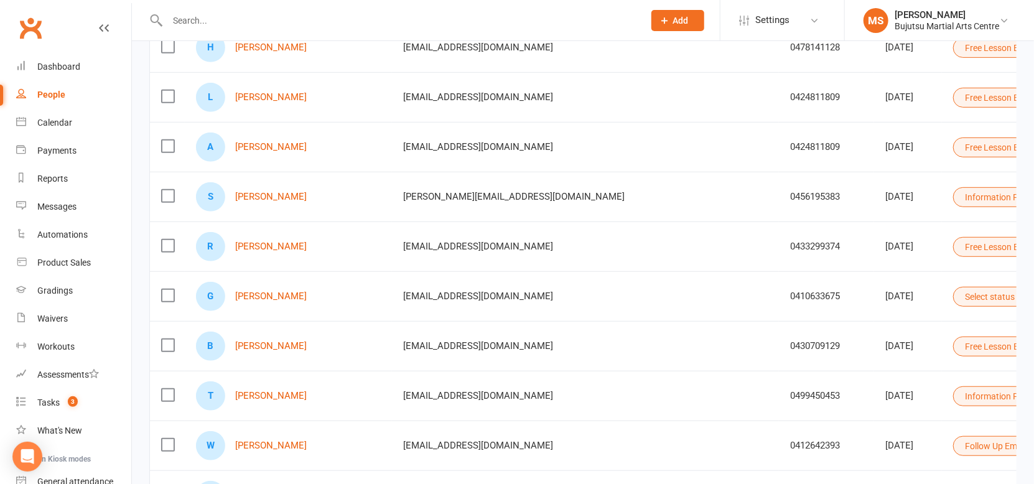
scroll to position [328, 0]
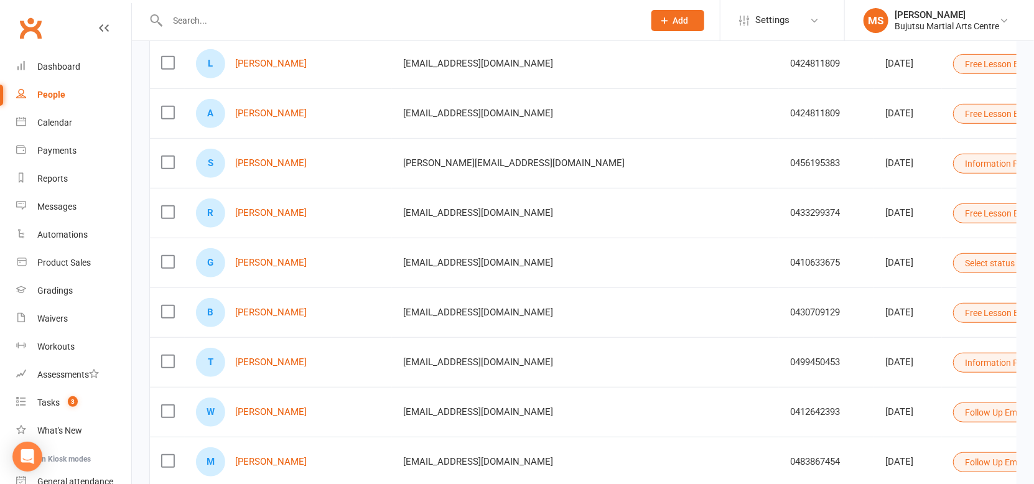
click at [953, 364] on button "Information Package Sent" at bounding box center [1020, 363] width 135 height 20
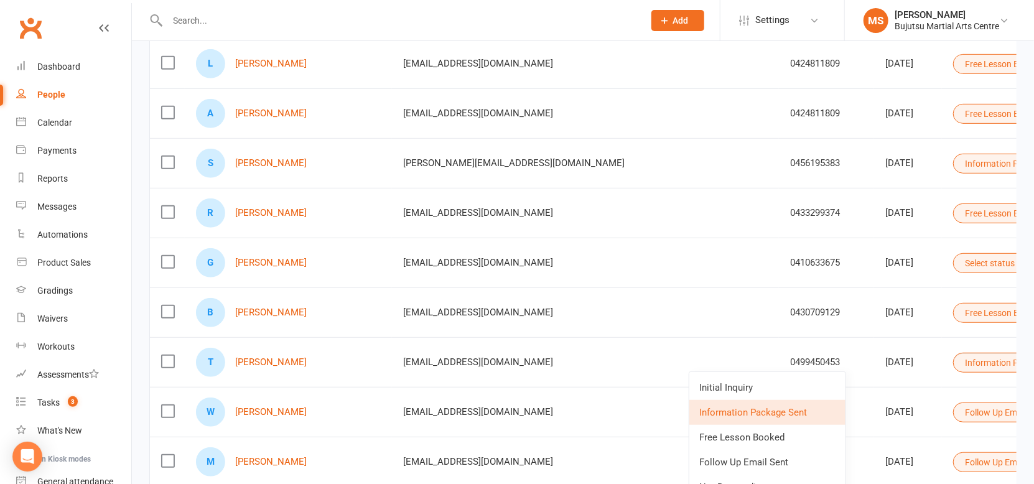
click at [772, 460] on link "Follow Up Email Sent" at bounding box center [767, 462] width 156 height 25
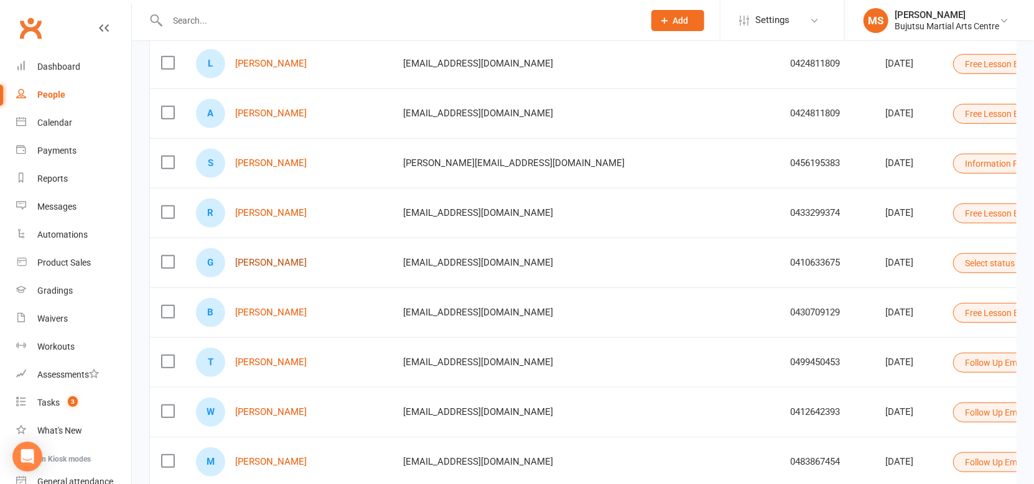
click at [262, 264] on link "[PERSON_NAME]" at bounding box center [271, 262] width 72 height 11
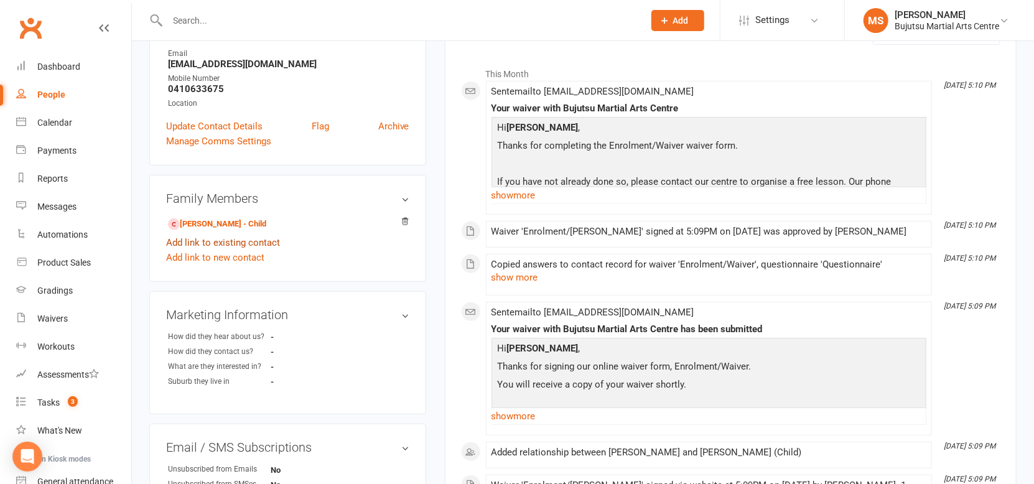
scroll to position [169, 0]
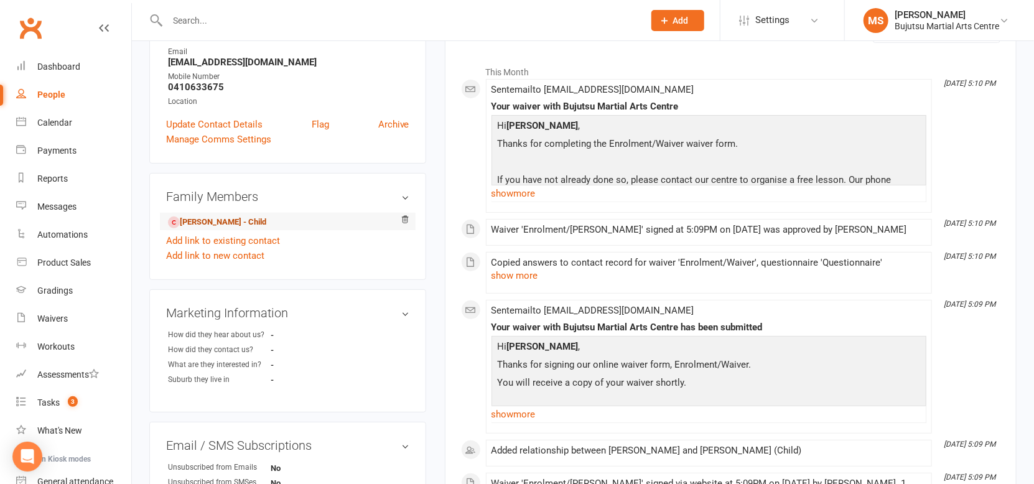
click at [213, 222] on link "[PERSON_NAME] - Child" at bounding box center [217, 222] width 98 height 13
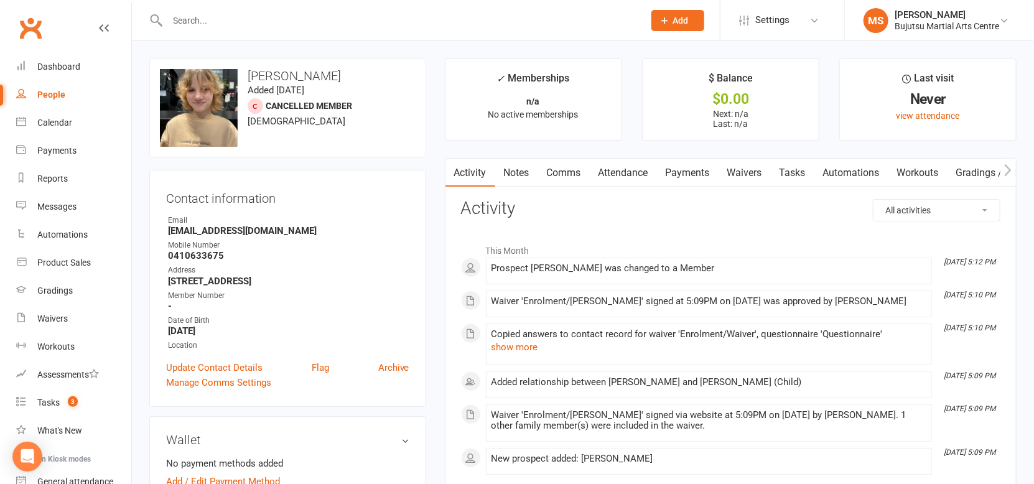
click at [47, 97] on div "People" at bounding box center [51, 95] width 28 height 10
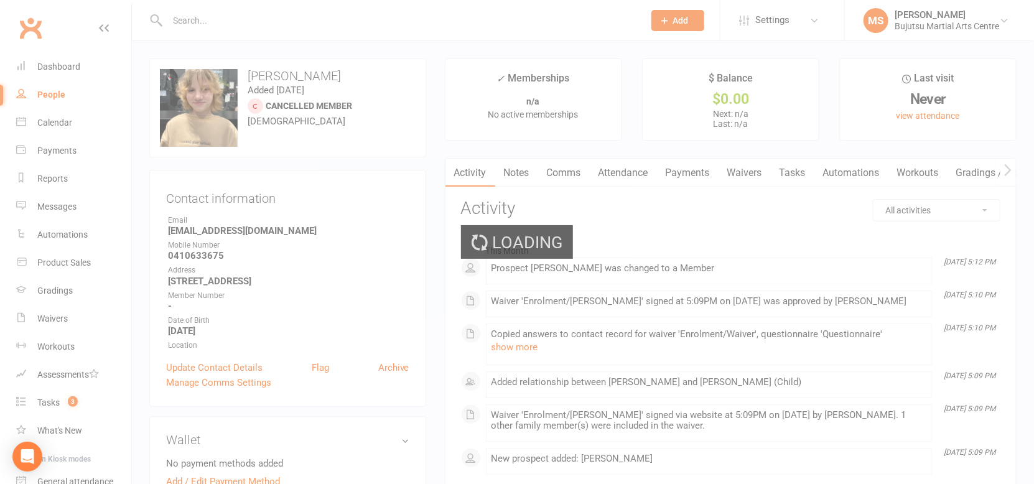
select select "100"
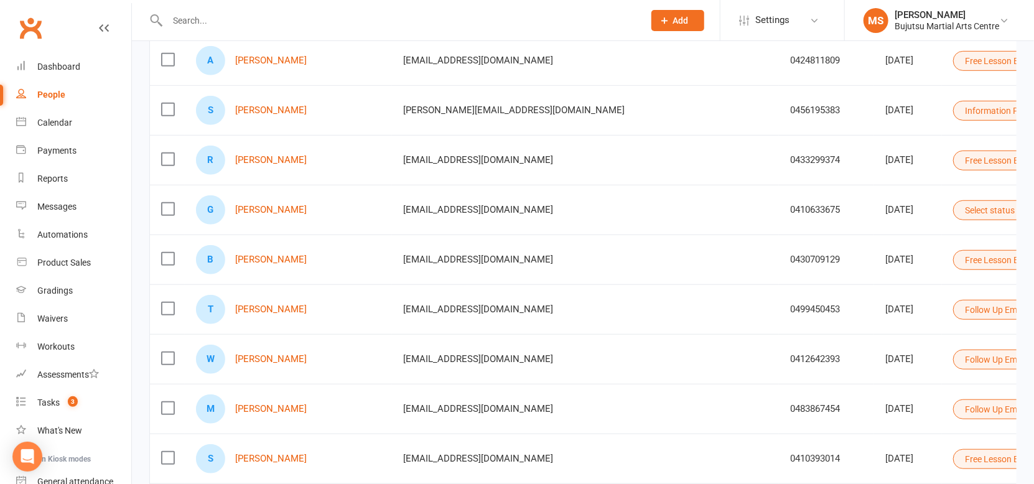
scroll to position [380, 0]
click at [953, 213] on button "Select status" at bounding box center [995, 211] width 84 height 20
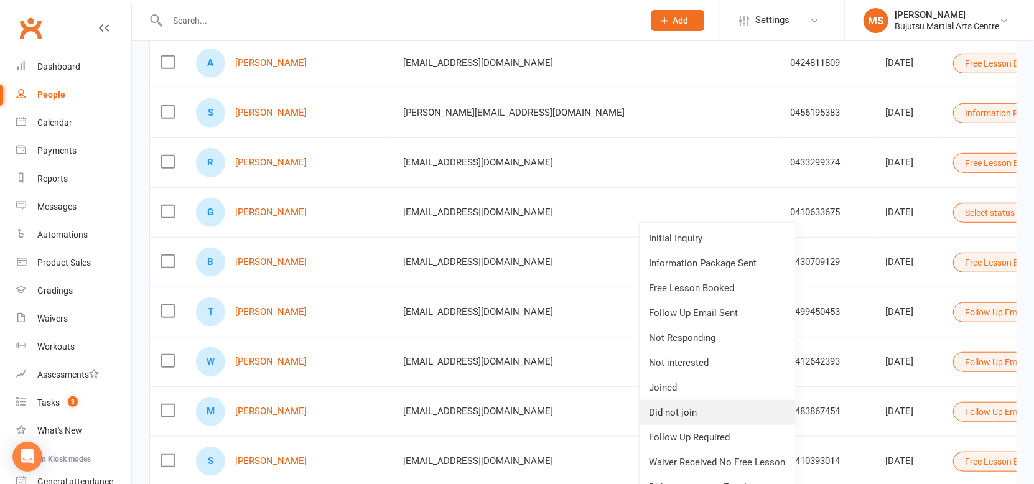
click at [711, 410] on link "Did not join" at bounding box center [717, 412] width 156 height 25
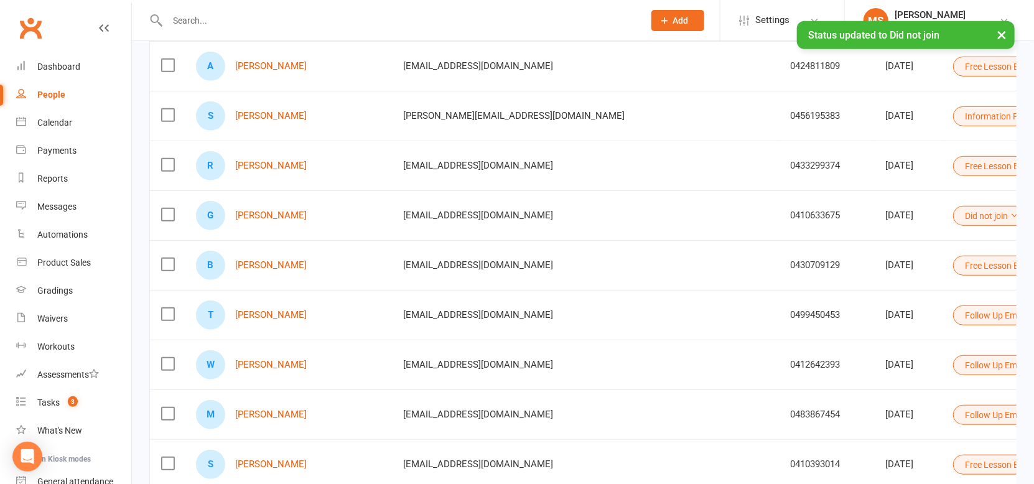
scroll to position [353, 0]
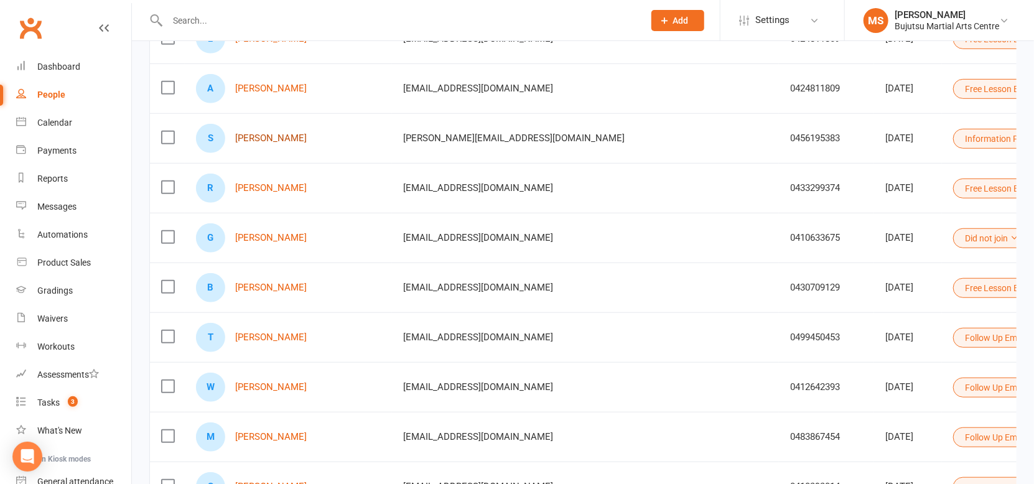
click at [254, 137] on link "[PERSON_NAME]" at bounding box center [271, 138] width 72 height 11
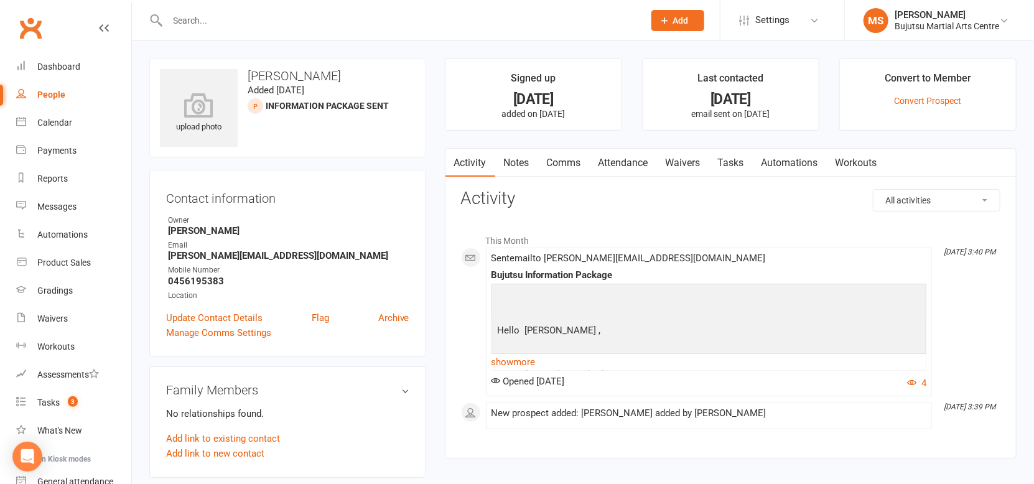
click at [578, 165] on link "Comms" at bounding box center [564, 163] width 52 height 29
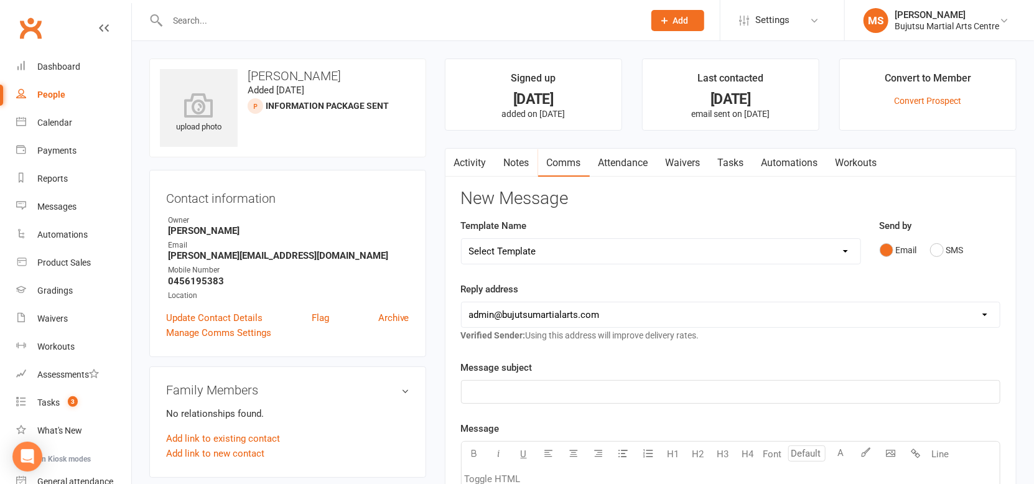
click at [553, 256] on select "Select Template [Email] Buddy Week [Email] Japan Karate Association Grading Adu…" at bounding box center [660, 251] width 399 height 25
select select "41"
click at [461, 239] on select "Select Template [Email] Buddy Week [Email] Japan Karate Association Grading Adu…" at bounding box center [660, 251] width 399 height 25
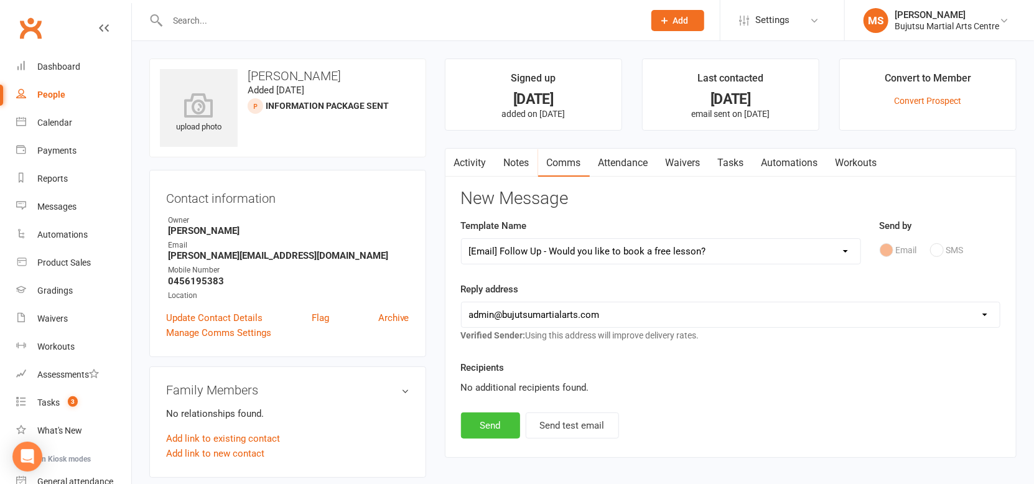
click at [483, 420] on button "Send" at bounding box center [490, 425] width 59 height 26
select select
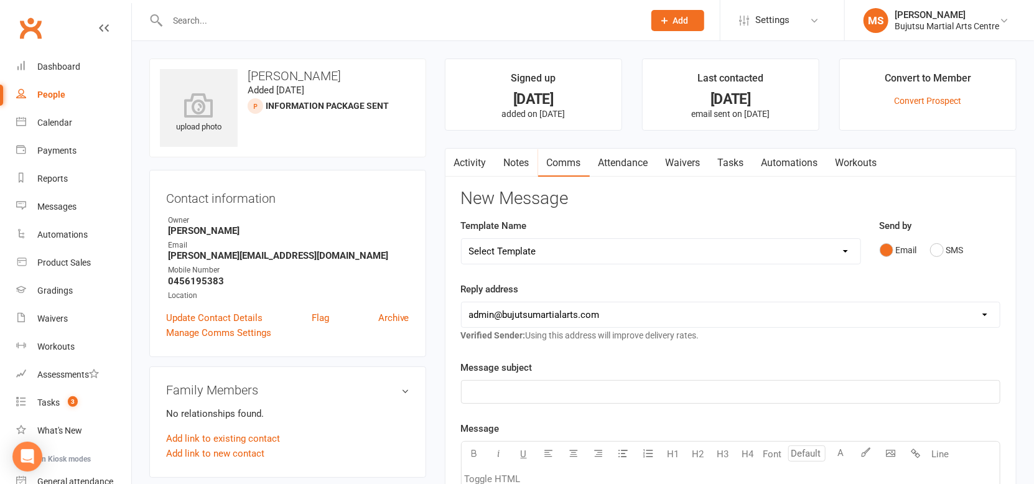
click at [58, 91] on div "People" at bounding box center [51, 95] width 28 height 10
select select "100"
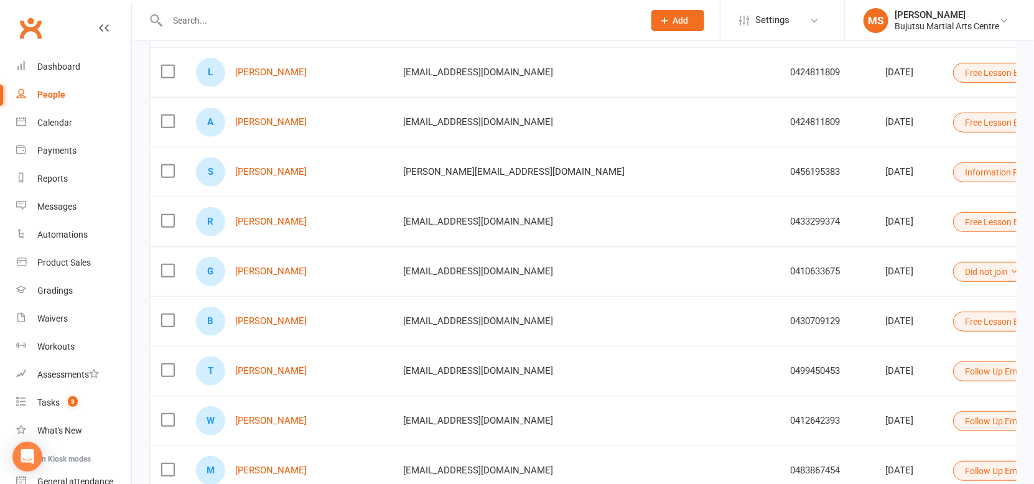
scroll to position [321, 0]
click at [953, 169] on button "Information Package Sent" at bounding box center [1020, 170] width 135 height 20
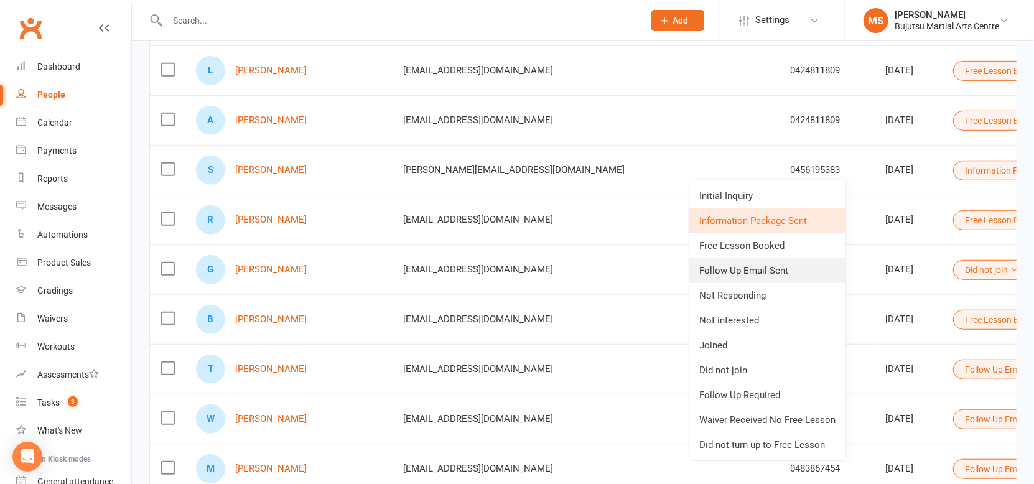
click at [756, 272] on link "Follow Up Email Sent" at bounding box center [767, 270] width 156 height 25
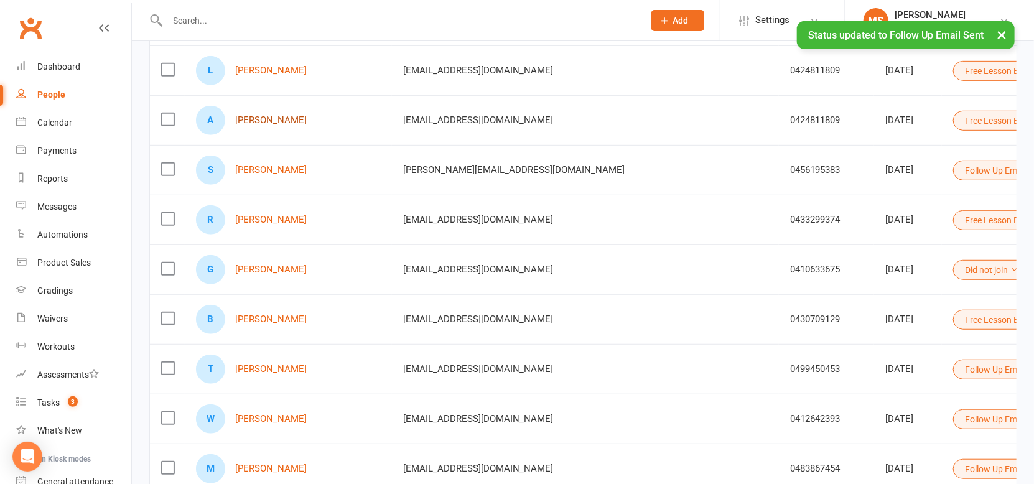
click at [246, 116] on link "[PERSON_NAME]" at bounding box center [271, 120] width 72 height 11
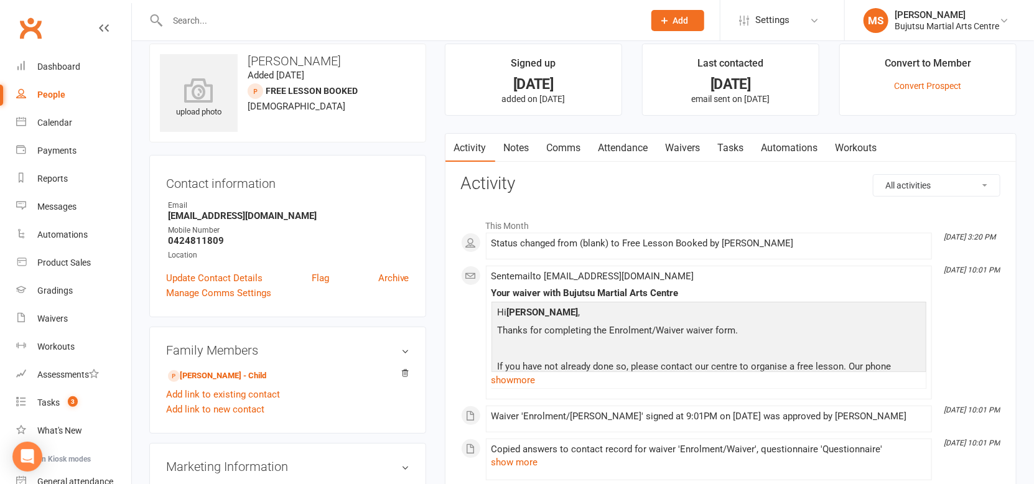
scroll to position [15, 0]
select select "100"
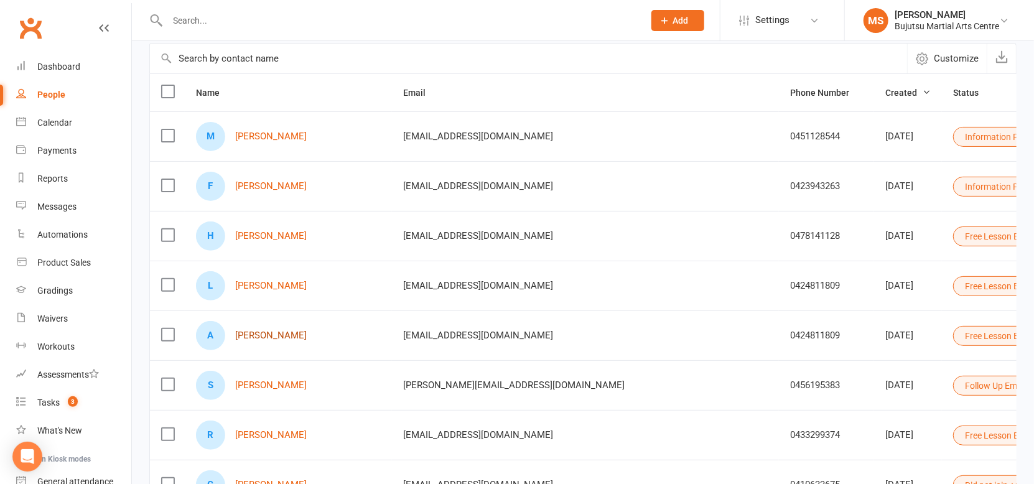
click at [274, 338] on link "[PERSON_NAME]" at bounding box center [271, 335] width 72 height 11
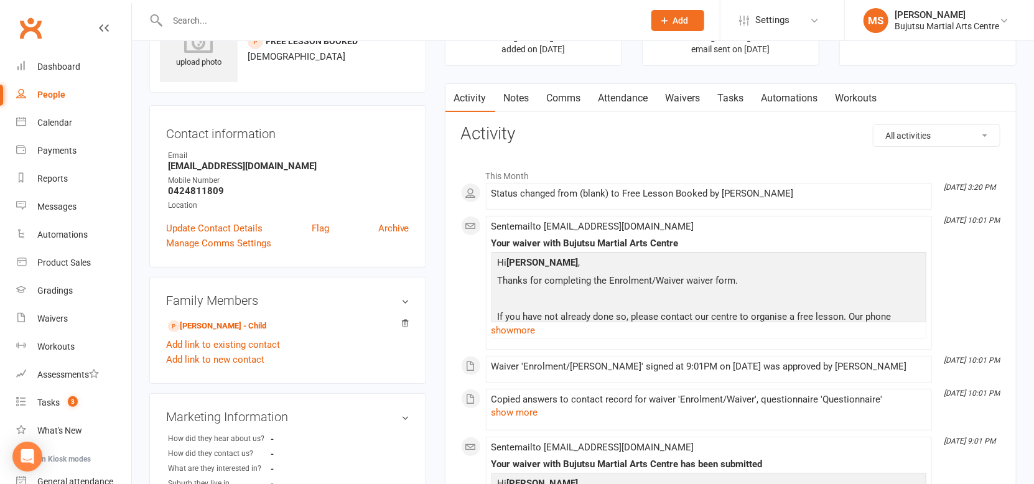
scroll to position [70, 0]
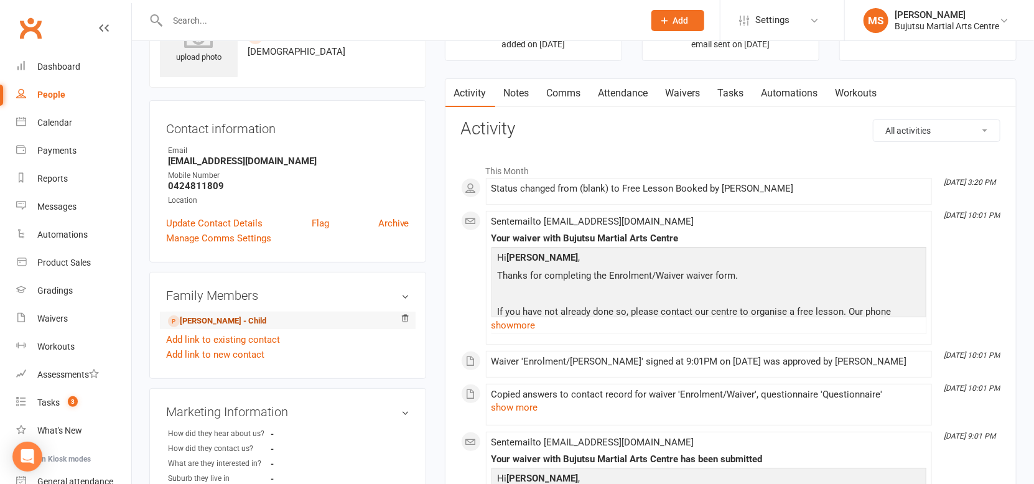
click at [237, 324] on link "[PERSON_NAME] - Child" at bounding box center [217, 321] width 98 height 13
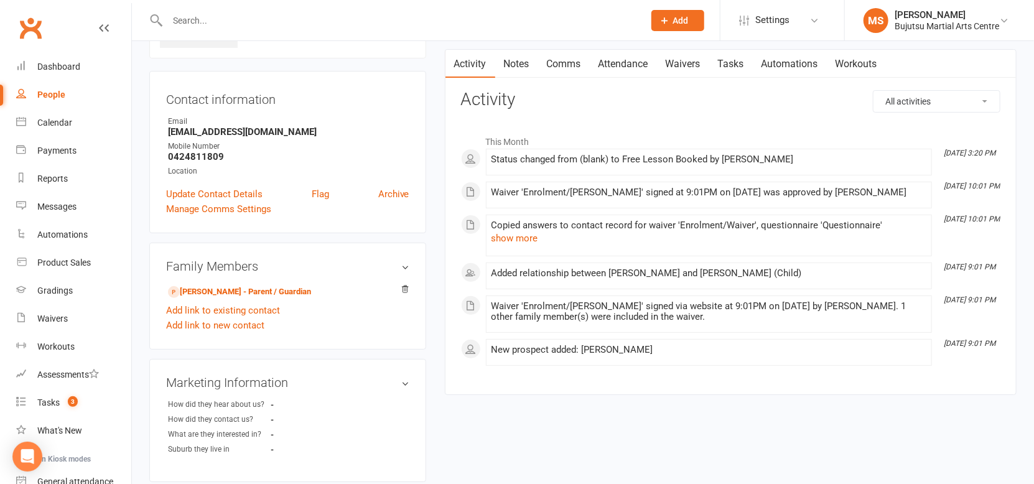
scroll to position [99, 0]
click at [274, 293] on link "[PERSON_NAME] - Parent / Guardian" at bounding box center [239, 291] width 143 height 13
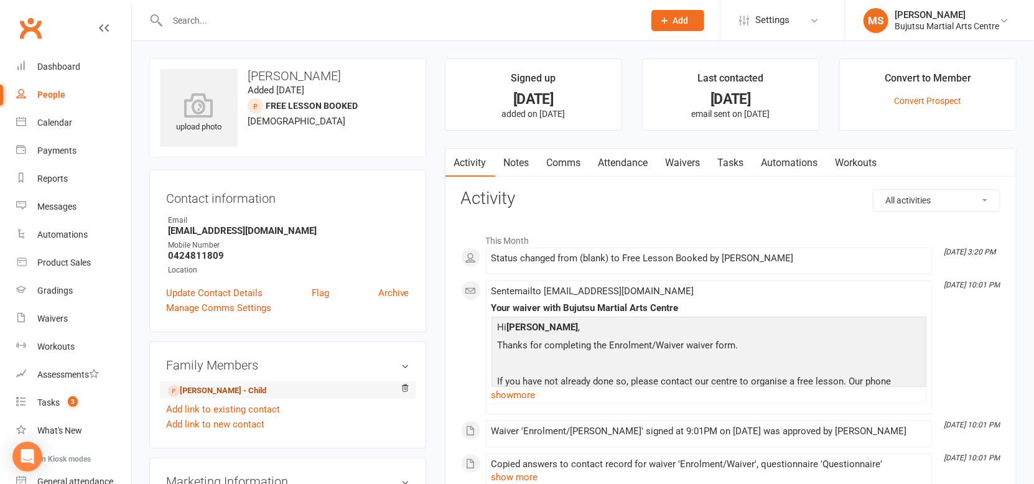
click at [247, 389] on link "[PERSON_NAME] - Child" at bounding box center [217, 390] width 98 height 13
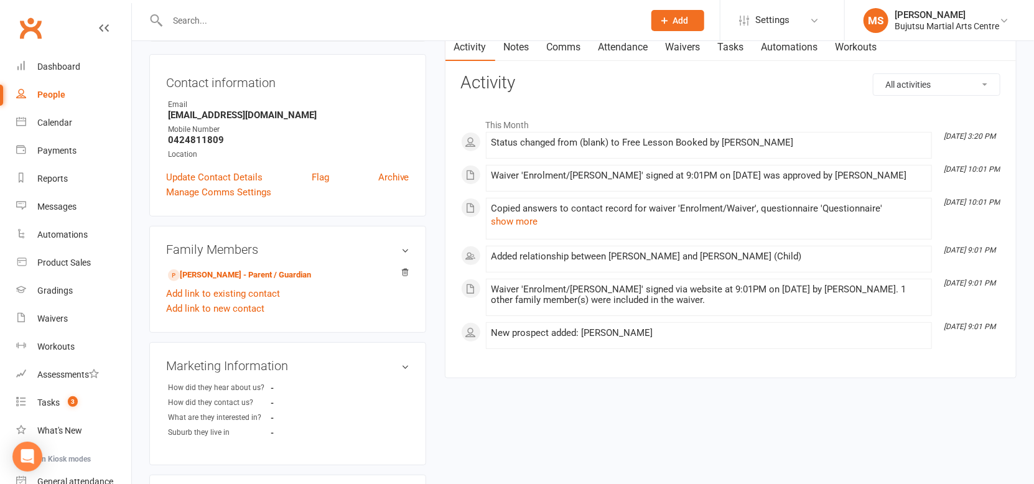
scroll to position [116, 0]
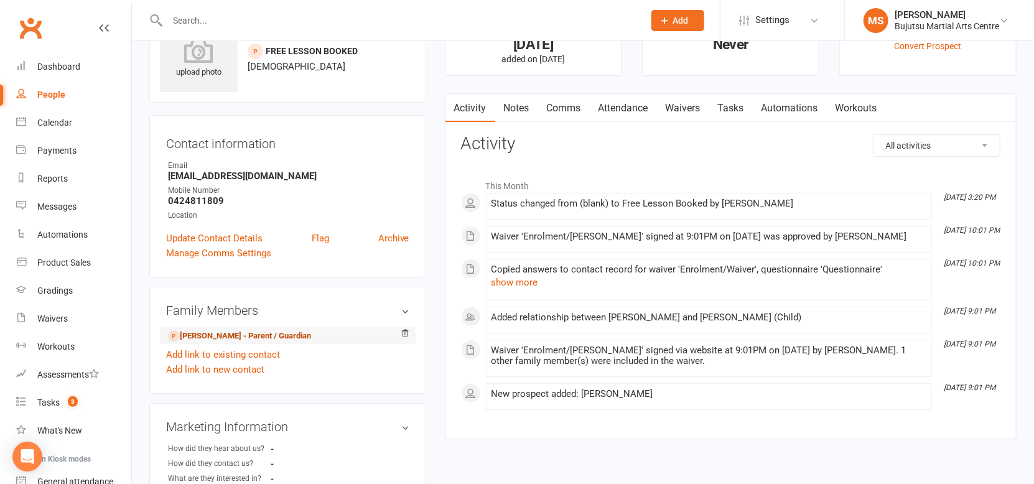
click at [205, 336] on link "[PERSON_NAME] - Parent / Guardian" at bounding box center [239, 336] width 143 height 13
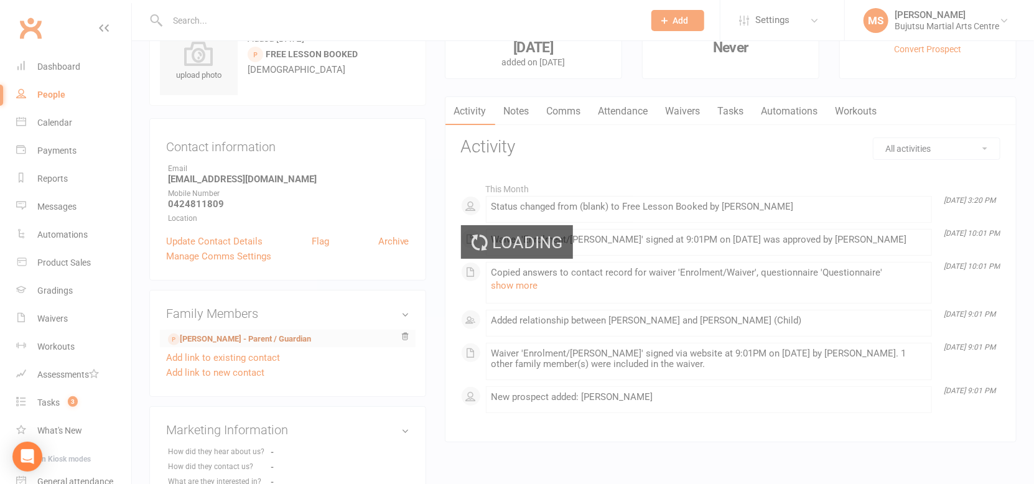
scroll to position [51, 0]
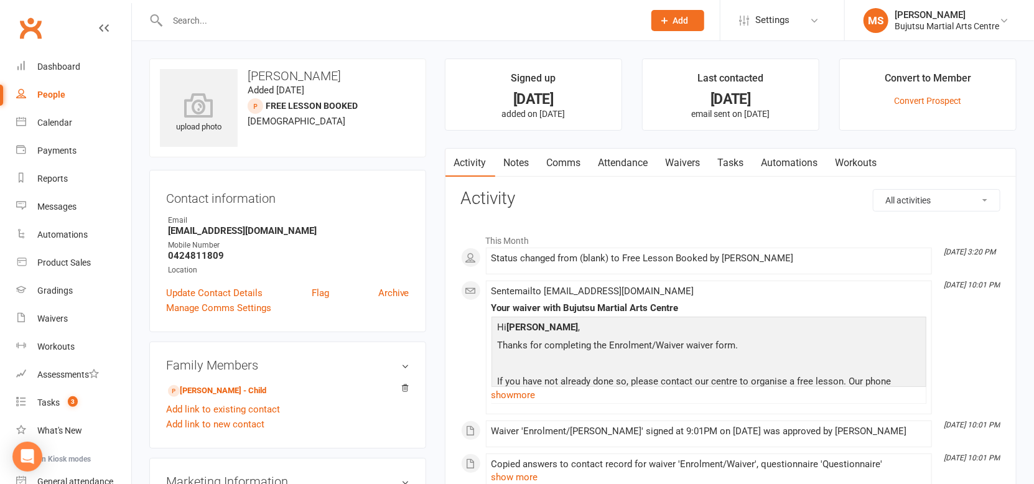
click at [51, 95] on div "People" at bounding box center [51, 95] width 28 height 10
select select "100"
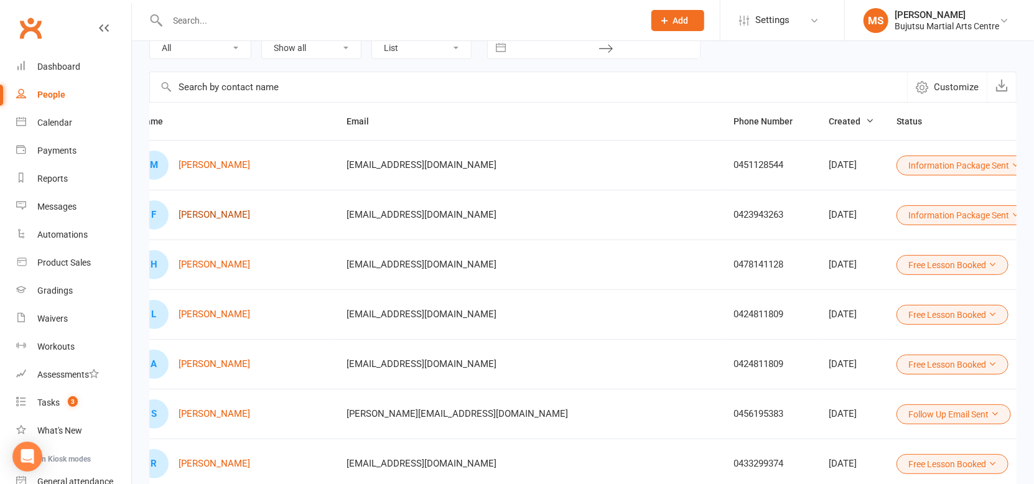
scroll to position [0, 53]
click at [218, 214] on link "[PERSON_NAME]" at bounding box center [218, 215] width 72 height 11
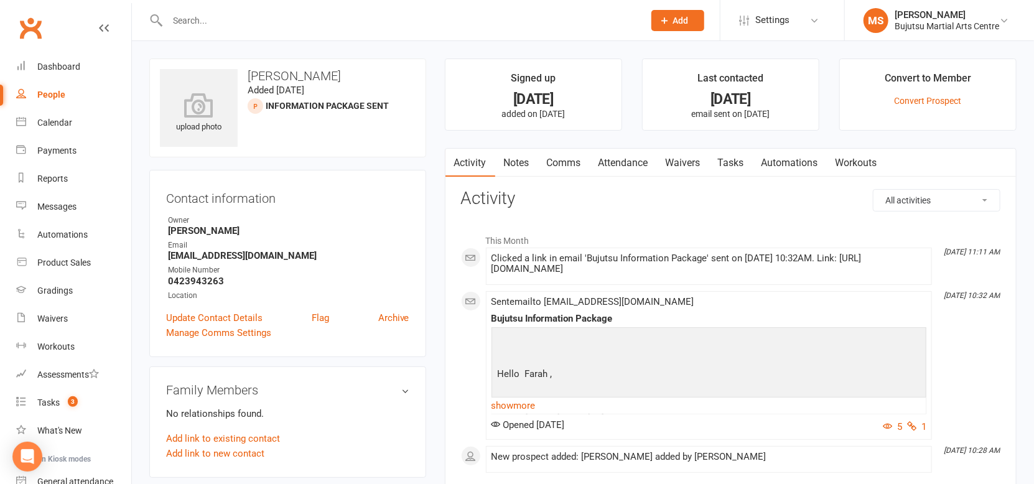
click at [50, 96] on div "People" at bounding box center [51, 95] width 28 height 10
select select "100"
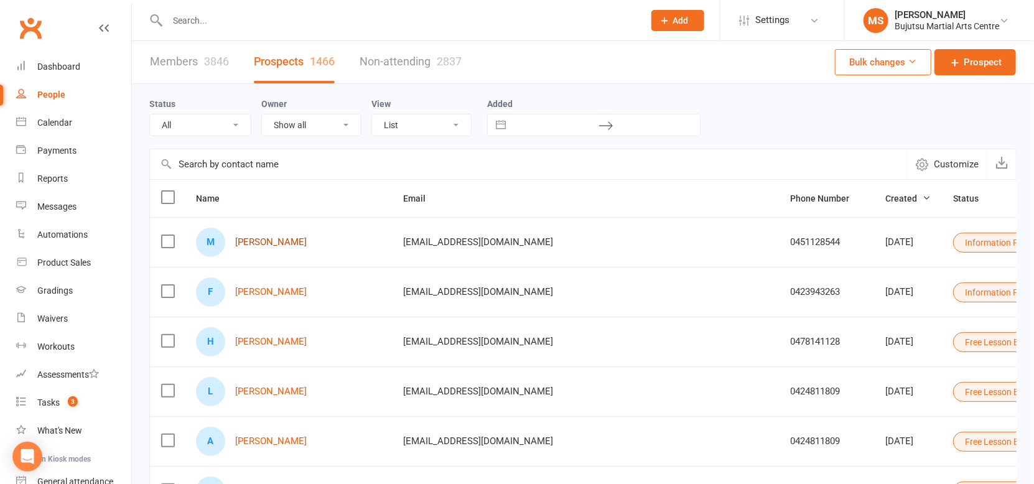
click at [256, 243] on link "[PERSON_NAME]" at bounding box center [271, 242] width 72 height 11
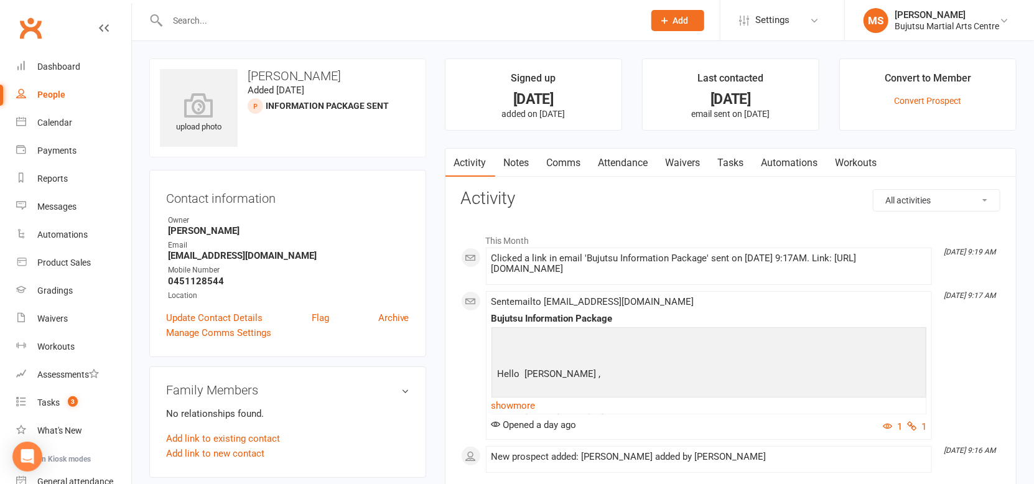
click at [61, 93] on div "People" at bounding box center [51, 95] width 28 height 10
select select "100"
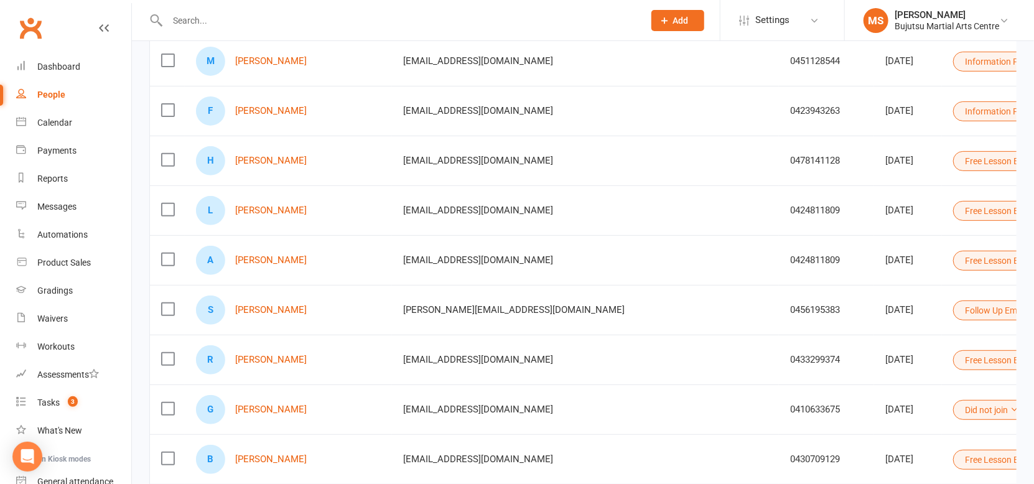
scroll to position [183, 0]
click at [953, 207] on button "Free Lesson Booked" at bounding box center [1009, 209] width 112 height 20
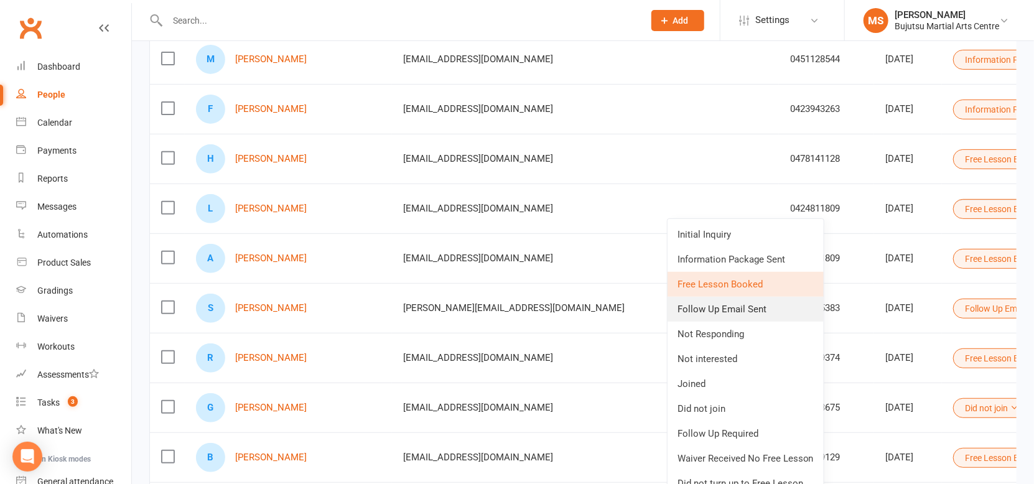
click at [759, 310] on link "Follow Up Email Sent" at bounding box center [745, 309] width 156 height 25
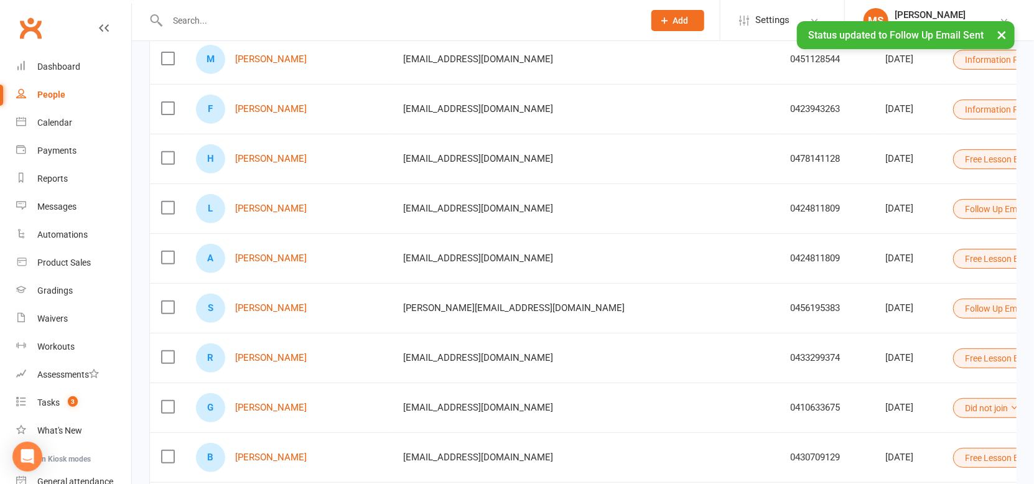
click at [953, 250] on button "Free Lesson Booked" at bounding box center [1009, 259] width 112 height 20
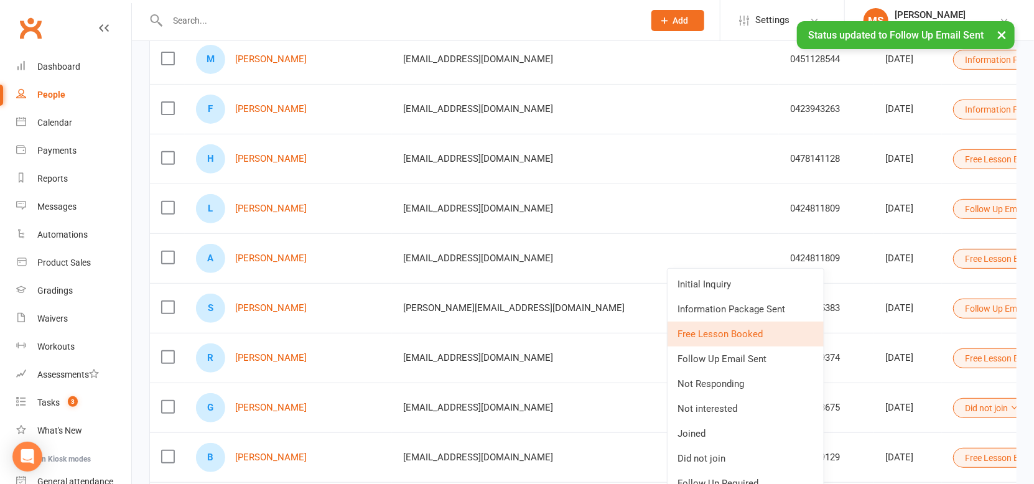
click at [776, 360] on link "Follow Up Email Sent" at bounding box center [745, 358] width 156 height 25
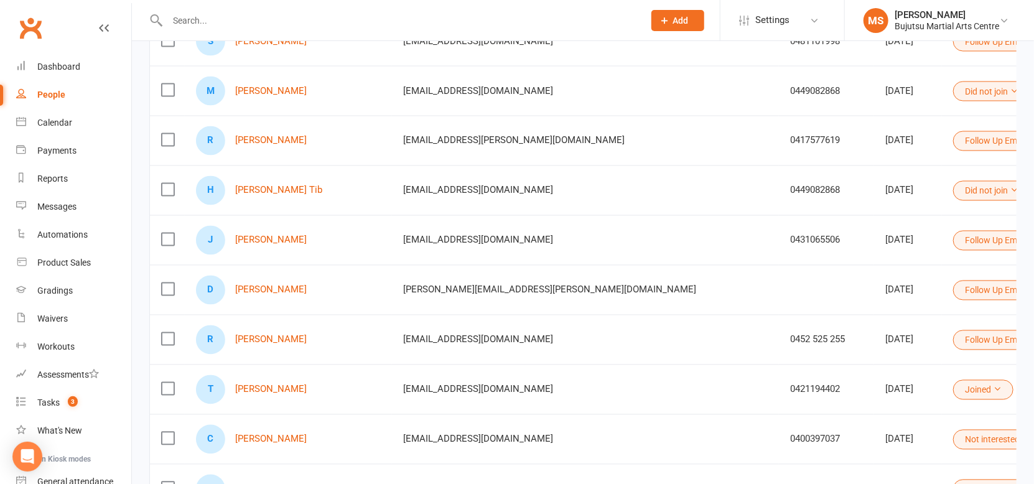
scroll to position [1198, 0]
click at [266, 336] on link "[PERSON_NAME]" at bounding box center [271, 338] width 72 height 11
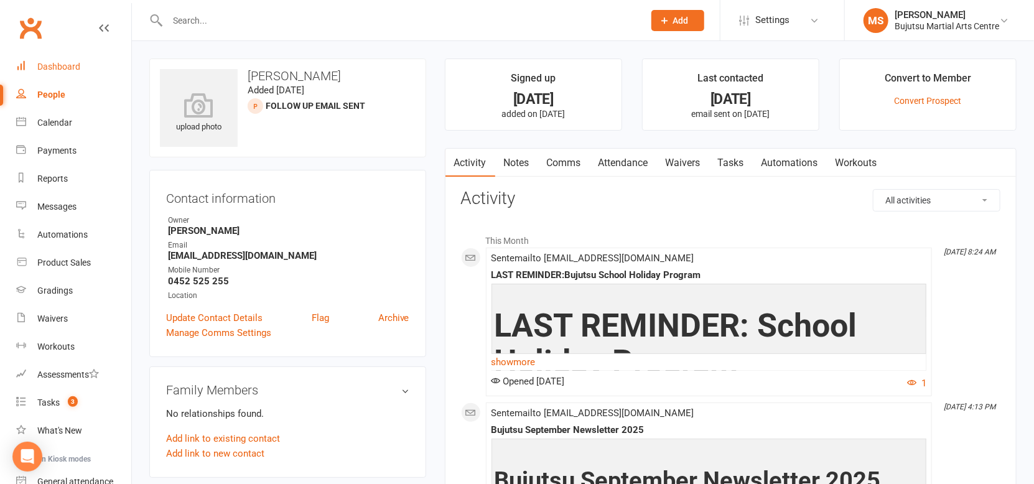
click at [39, 62] on div "Dashboard" at bounding box center [58, 67] width 43 height 10
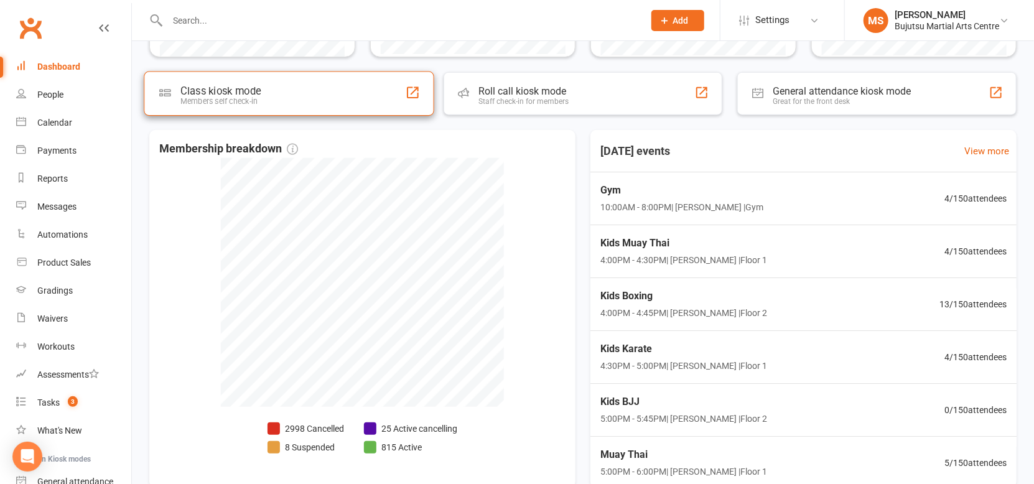
scroll to position [439, 0]
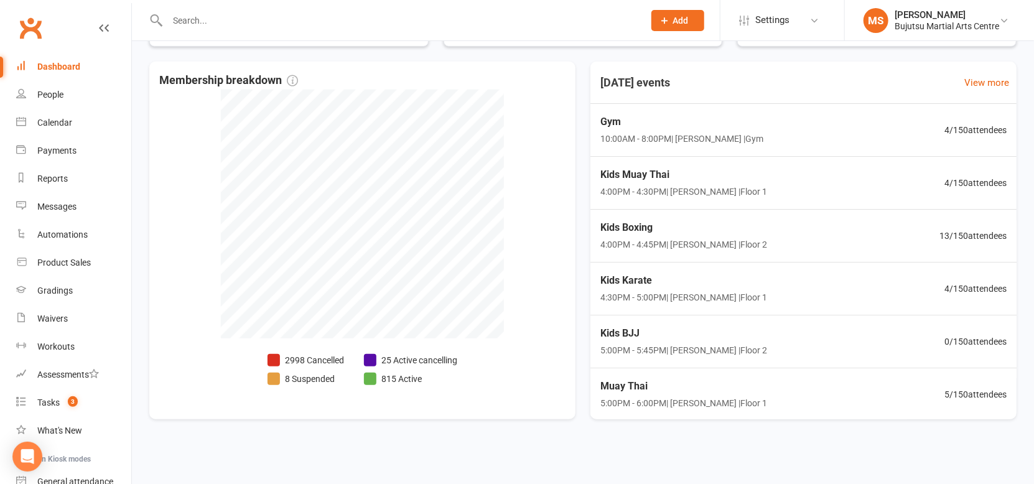
click at [66, 62] on div "Dashboard" at bounding box center [58, 67] width 43 height 10
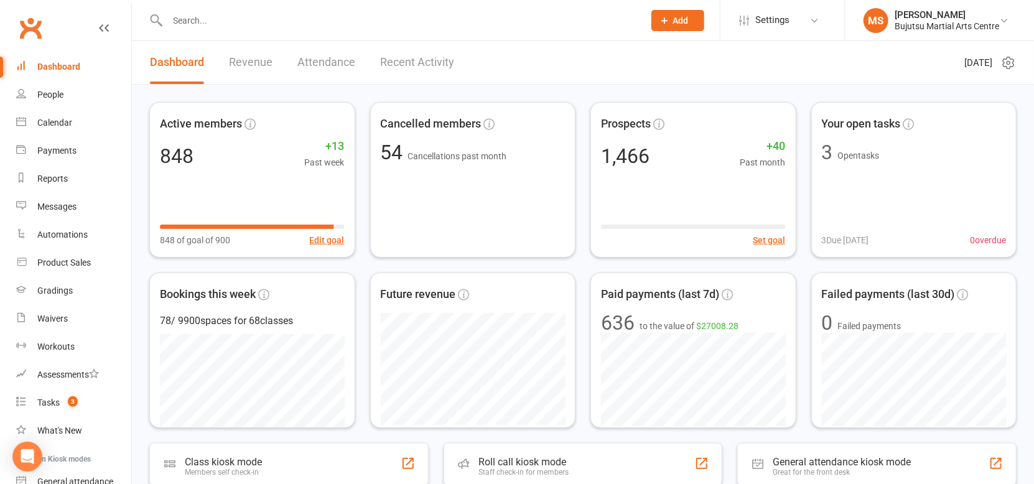
scroll to position [0, 0]
click at [183, 60] on link "Dashboard" at bounding box center [177, 62] width 54 height 43
